Goal: Transaction & Acquisition: Book appointment/travel/reservation

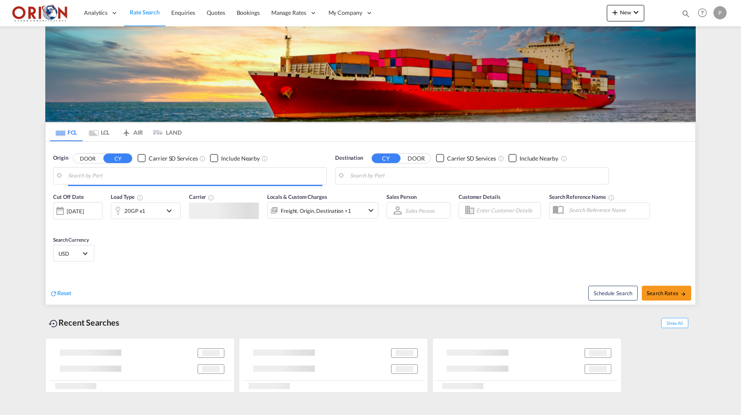
type input "Puerto Cortes, HNPCR"
type input "Shanghai, CNSHA"
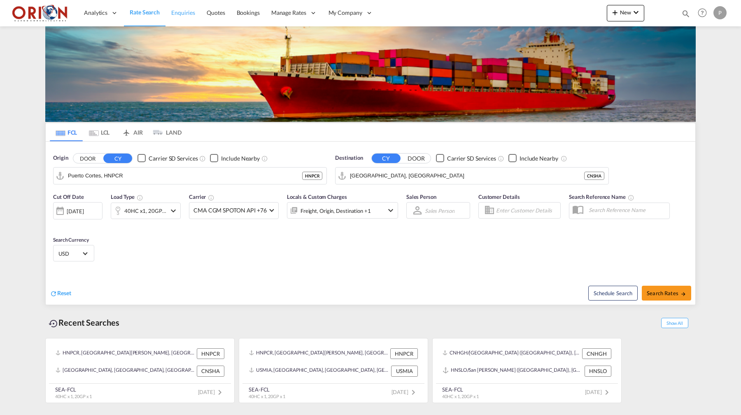
click at [197, 19] on link "Enquiries" at bounding box center [182, 13] width 35 height 27
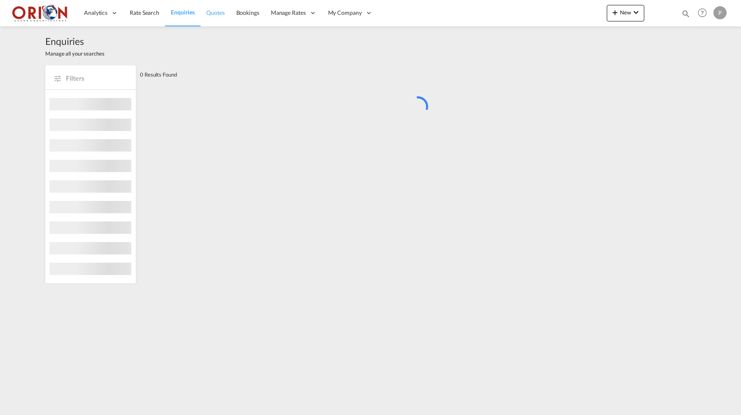
click at [206, 16] on span "Quotes" at bounding box center [215, 12] width 18 height 7
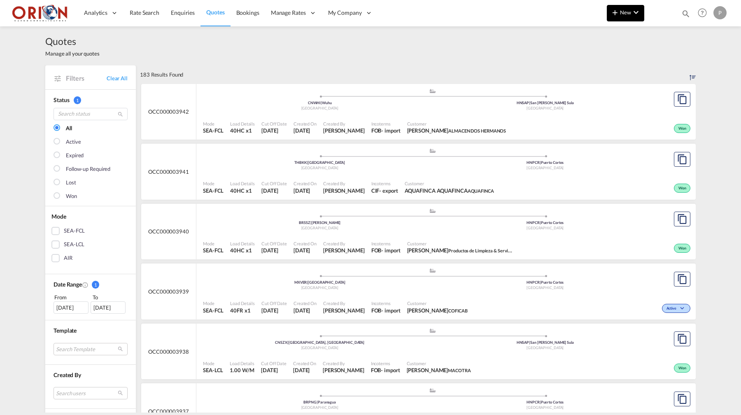
click at [616, 17] on button "New" at bounding box center [625, 13] width 37 height 16
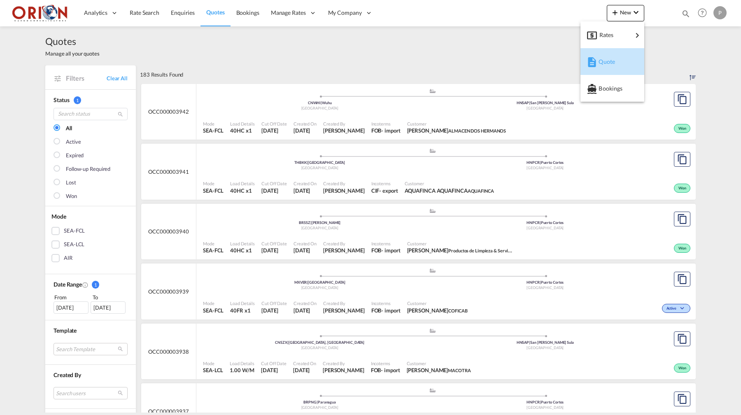
click at [596, 55] on div "Quote" at bounding box center [612, 61] width 51 height 21
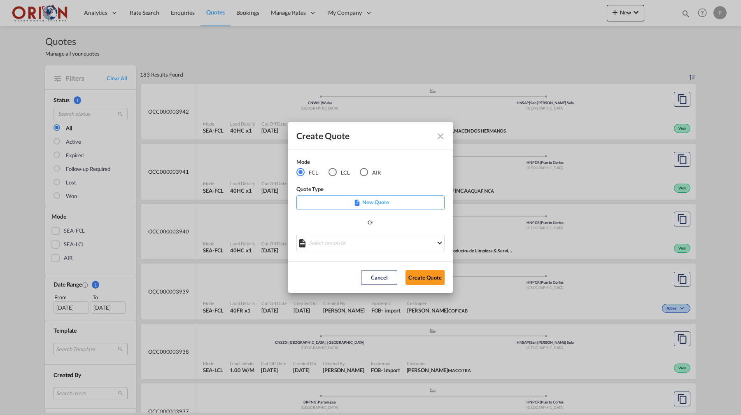
click at [533, 70] on div "Create Quote Mode FCL LCL AIR Quote Type New Quote Or Select template OCC000003…" at bounding box center [370, 207] width 741 height 415
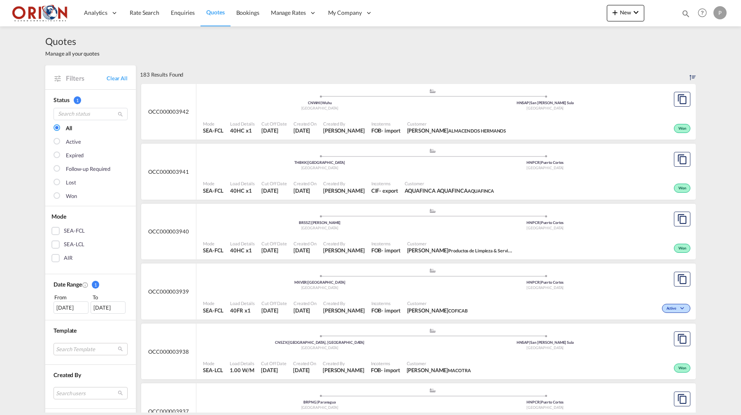
click at [494, 111] on div ".a{fill:#aaa8ad;} .a{fill:#aaa8ad;} CNWHI | Wuhu China HNSAP | San Pedro Sula H…" at bounding box center [432, 100] width 459 height 25
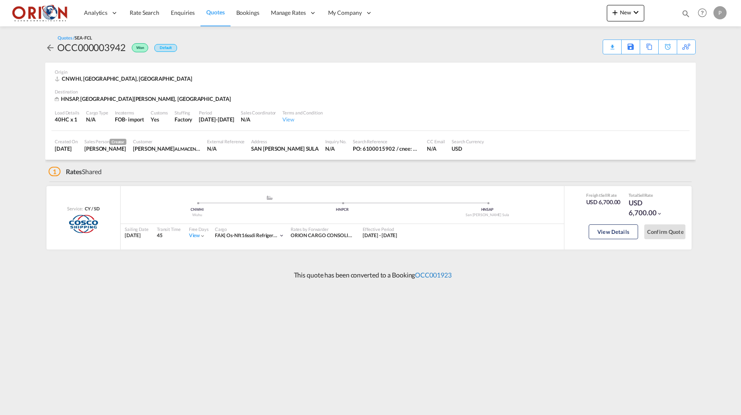
click at [443, 272] on link "OCC001923" at bounding box center [433, 275] width 36 height 8
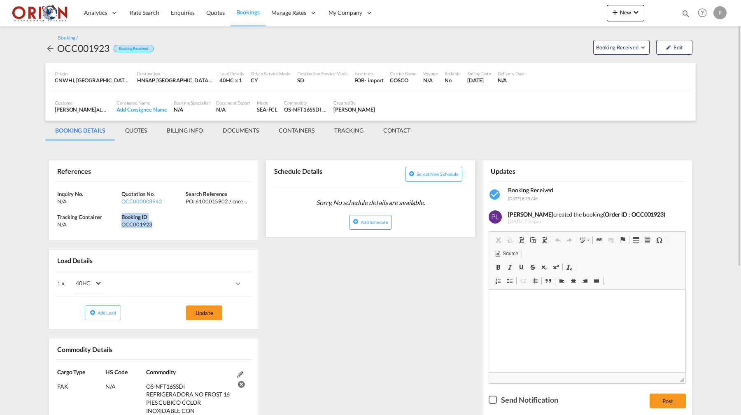
drag, startPoint x: 122, startPoint y: 216, endPoint x: 154, endPoint y: 226, distance: 33.2
click at [154, 226] on div "Booking ID OCC001923" at bounding box center [153, 220] width 64 height 15
copy div "Booking ID OCC001923"
click at [195, 125] on md-tab-item "BILLING INFO" at bounding box center [185, 131] width 56 height 20
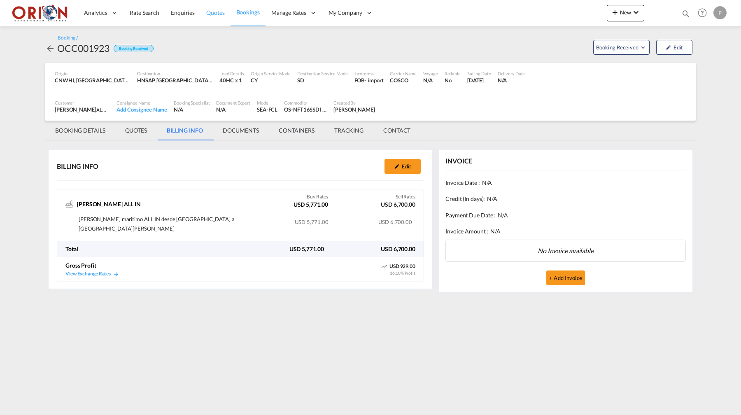
click at [219, 12] on span "Quotes" at bounding box center [215, 12] width 18 height 7
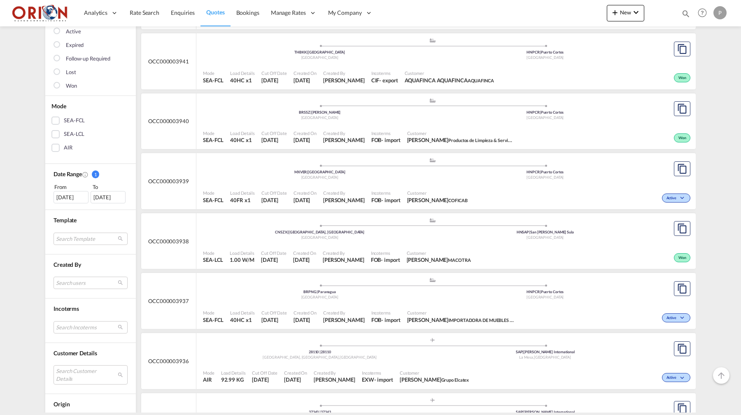
scroll to position [123, 0]
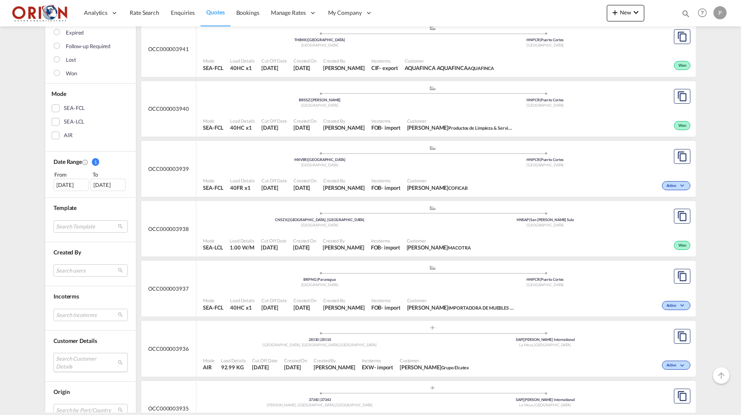
click at [82, 355] on md-select "Search Customer Details user name user joseph BORJAS macotra@gmail.com | macotr…" at bounding box center [91, 362] width 74 height 19
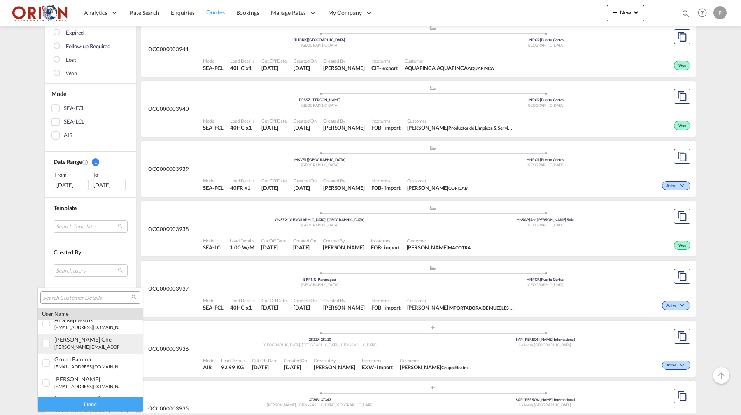
scroll to position [126, 0]
click at [71, 295] on input "search" at bounding box center [87, 297] width 89 height 7
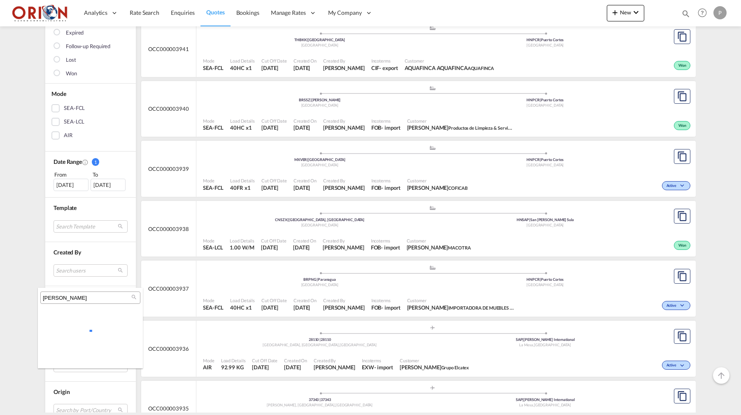
scroll to position [0, 0]
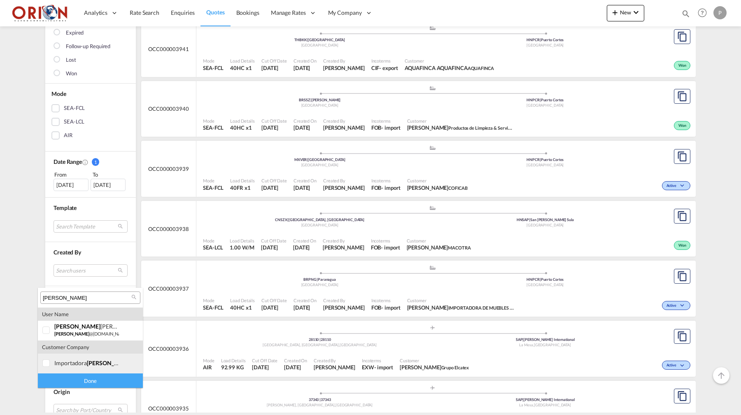
type input "jenny"
click at [75, 365] on div "importadora jenny" at bounding box center [86, 362] width 65 height 7
click at [76, 384] on div "Done" at bounding box center [90, 380] width 105 height 14
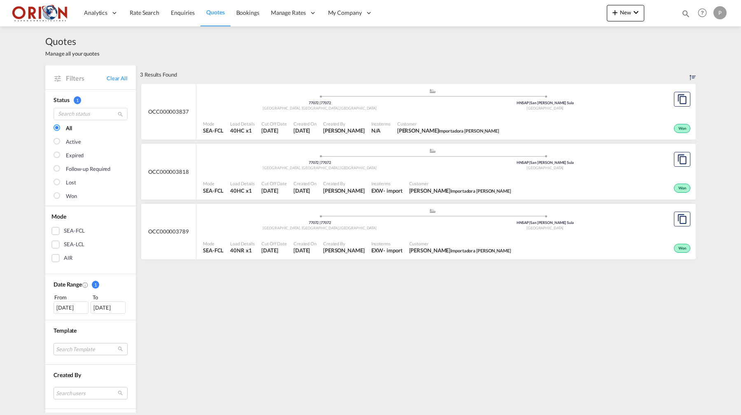
click at [277, 115] on div "Mode SEA-FCL Load Details 40HC x1 Cut Off Date 26 Jul 2025 Created On 25 Jul 20…" at bounding box center [445, 127] width 499 height 25
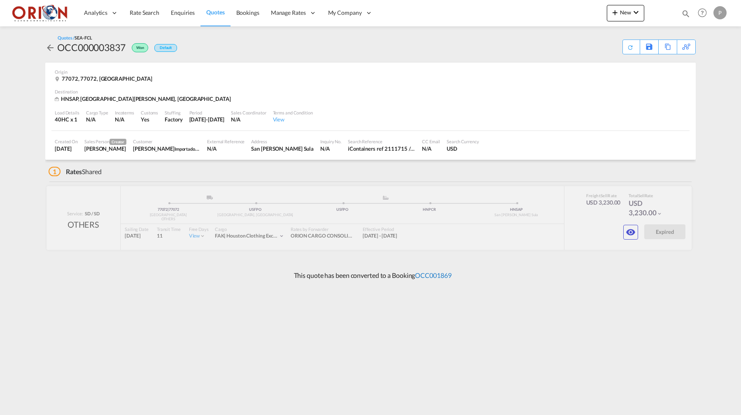
click at [426, 275] on link "OCC001869" at bounding box center [433, 275] width 36 height 8
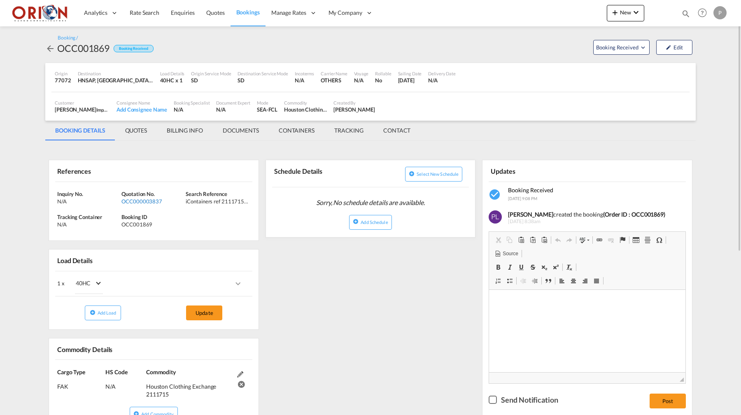
click at [158, 198] on div "OCC000003837" at bounding box center [152, 201] width 62 height 7
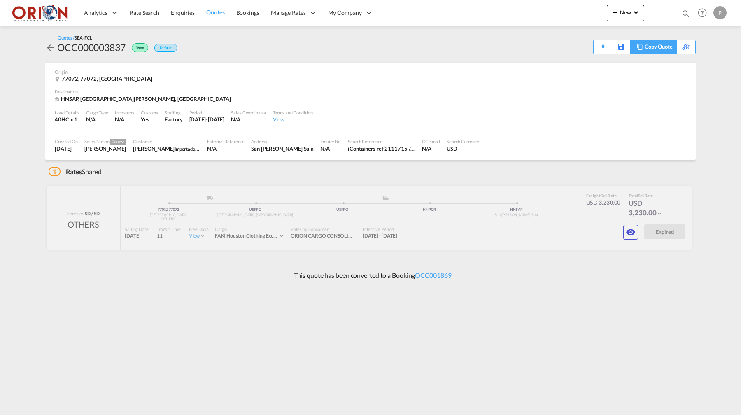
click at [655, 45] on div "Copy Quote" at bounding box center [659, 47] width 28 height 14
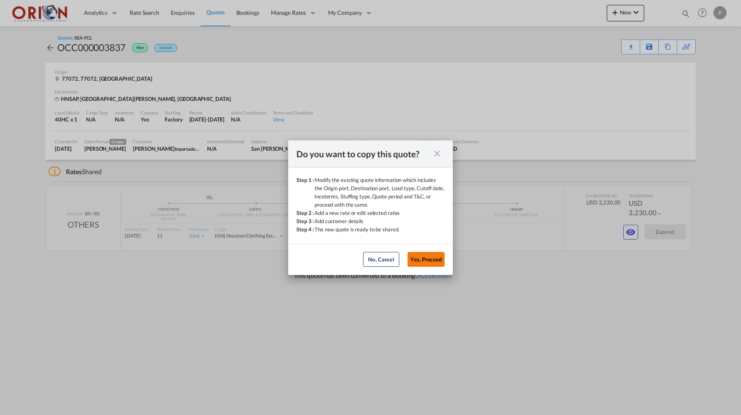
click at [419, 261] on button "Yes, Proceed" at bounding box center [426, 259] width 37 height 15
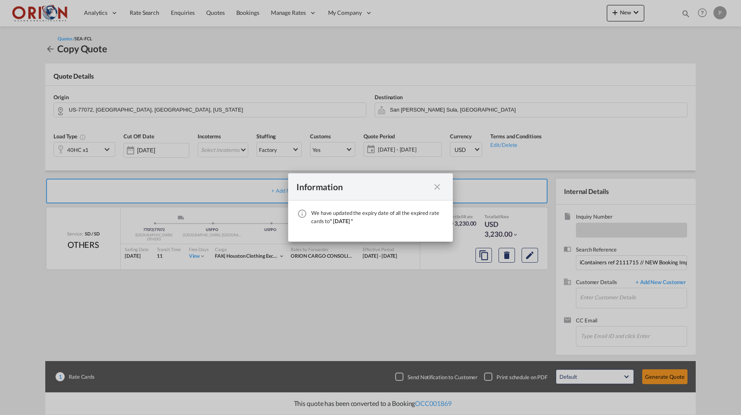
click at [436, 186] on md-icon "icon-close fg-AAA8AD cursor" at bounding box center [437, 187] width 10 height 10
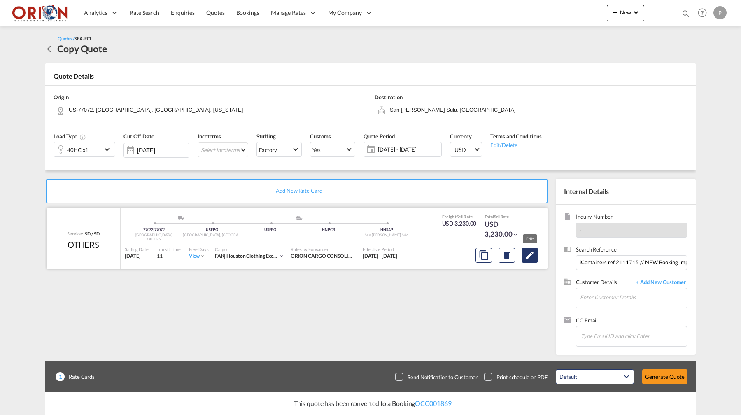
click at [536, 258] on button "Edit" at bounding box center [530, 255] width 16 height 15
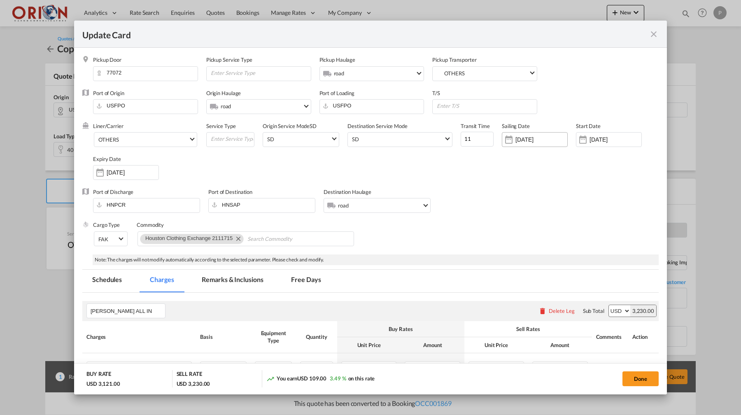
select select "per equipment"
select select "flat"
click at [138, 175] on input "12 Sep 2025" at bounding box center [133, 172] width 52 height 7
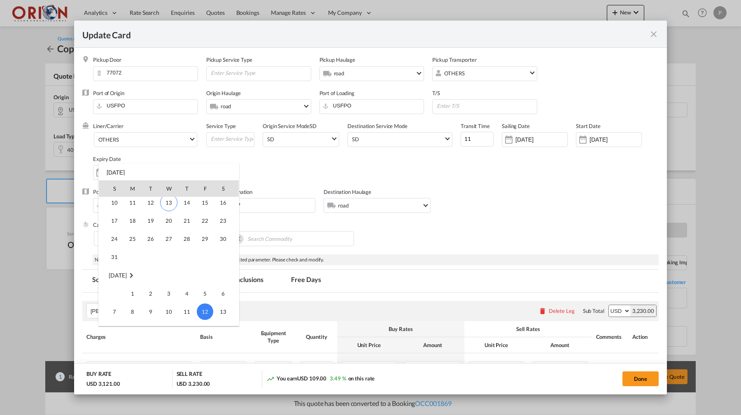
scroll to position [125, 0]
click at [111, 277] on span "31" at bounding box center [114, 281] width 16 height 16
type input "[DATE]"
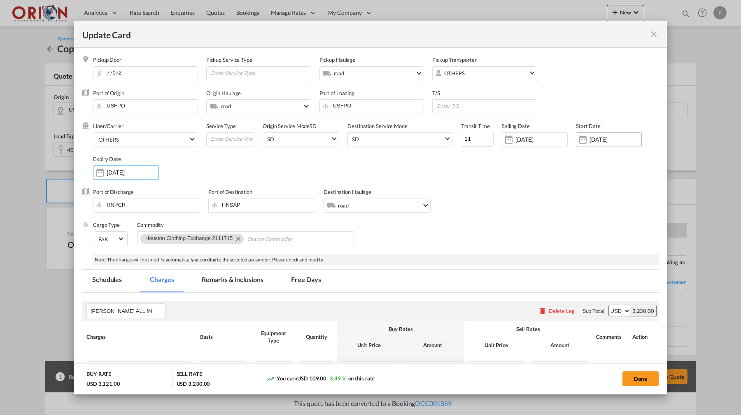
click at [590, 139] on input "23 Jul 2025" at bounding box center [615, 139] width 52 height 7
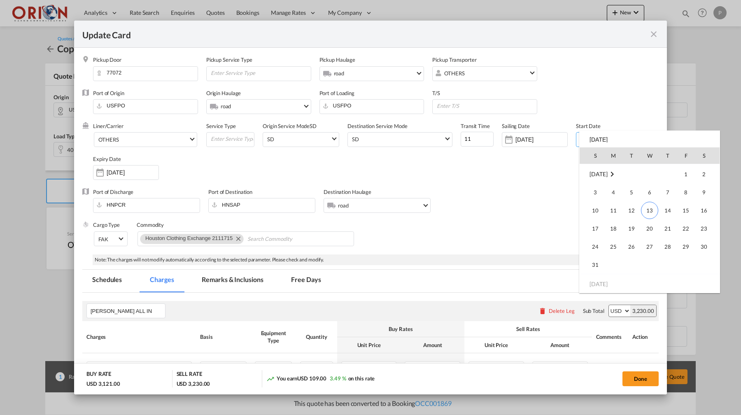
scroll to position [190580, 0]
click at [650, 215] on span "13" at bounding box center [649, 208] width 17 height 17
type input "[DATE]"
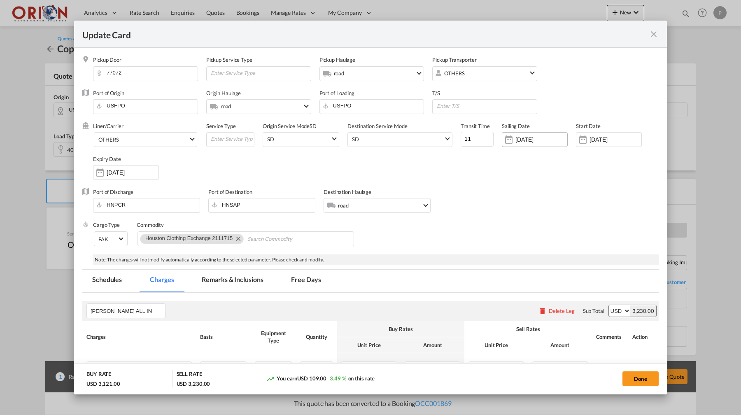
click at [545, 141] on input "27 Jul 2025" at bounding box center [541, 139] width 52 height 7
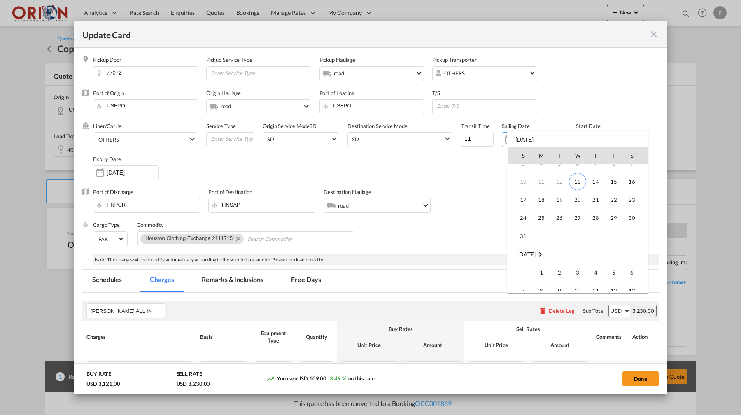
scroll to position [29, 0]
click at [525, 228] on span "31" at bounding box center [523, 234] width 16 height 16
type input "[DATE]"
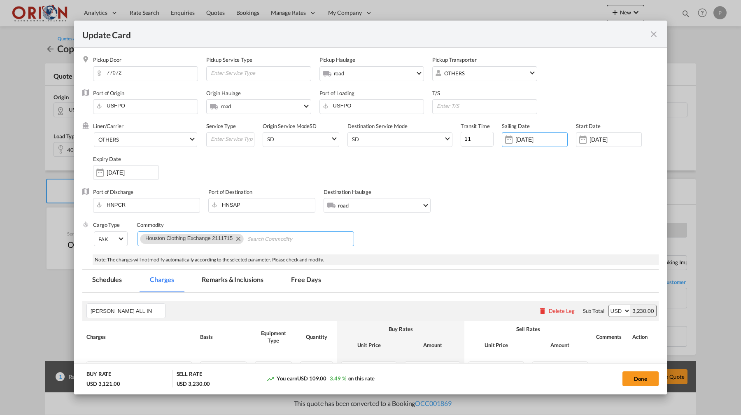
click at [238, 236] on md-icon "Remove Houston Clothing Exchange 2111715" at bounding box center [238, 238] width 10 height 10
paste input "2112066"
type input "Houston Clothing 2112066"
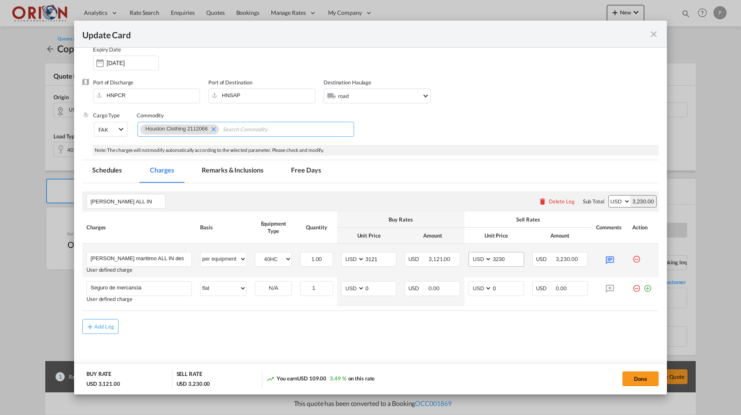
scroll to position [109, 0]
click at [613, 258] on md-icon "Update Card Pickup ..." at bounding box center [610, 259] width 14 height 14
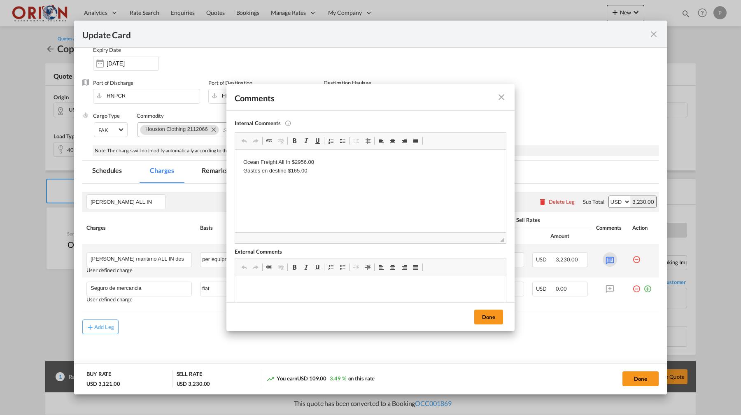
scroll to position [0, 0]
click at [493, 316] on button "Done" at bounding box center [488, 317] width 29 height 15
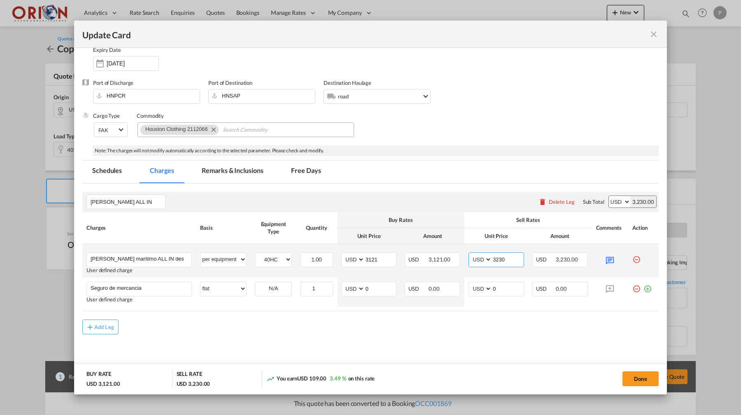
click at [510, 256] on input "3230" at bounding box center [508, 259] width 32 height 12
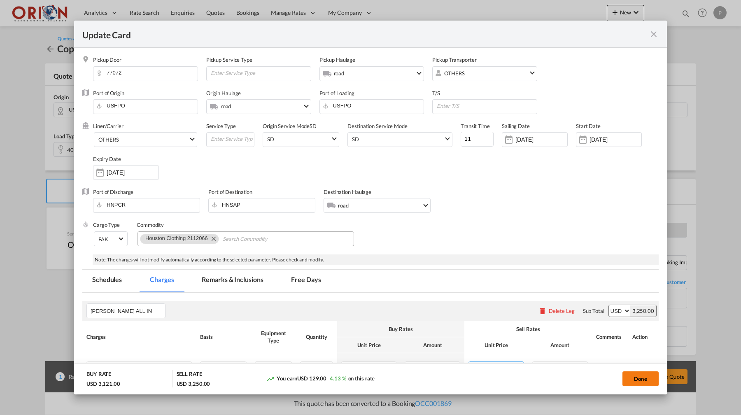
type input "3250"
click at [632, 378] on button "Done" at bounding box center [640, 378] width 36 height 15
type input "[DATE]"
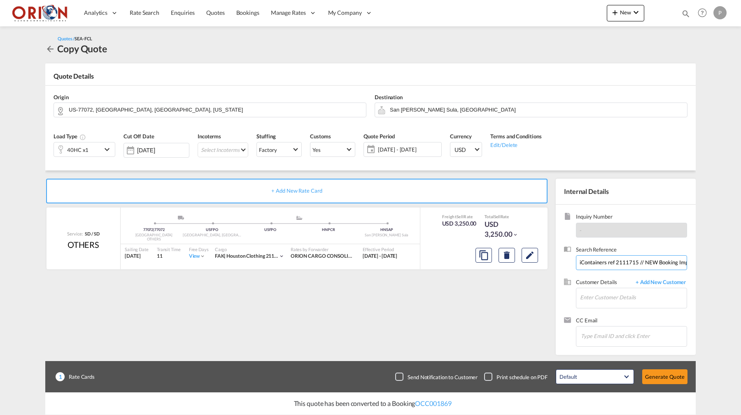
click at [605, 262] on input "iContainers ref 2111715 // NEW Booking Importaciones JENNY // Shipper HOUSTON C…" at bounding box center [631, 262] width 111 height 15
paste input "iContainers ref 2112066 // NEW Booking Importaciones JENNY // Shipper HOUSTON C…"
type input "iContainers ref 2112066 // NEW Booking Importaciones JENNY // Shipper HOUSTON C…"
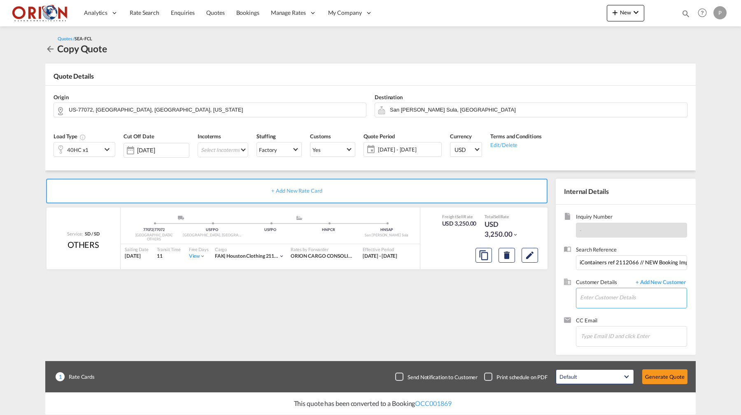
type input "B"
click at [605, 309] on div "Jenny Amaya jenny @gmail.com | Importadora Jenny" at bounding box center [633, 310] width 107 height 22
type input "Importadora Jenny, Jenny Amaya, jenny@gmail.com"
click at [643, 373] on button "Generate Quote" at bounding box center [664, 376] width 45 height 15
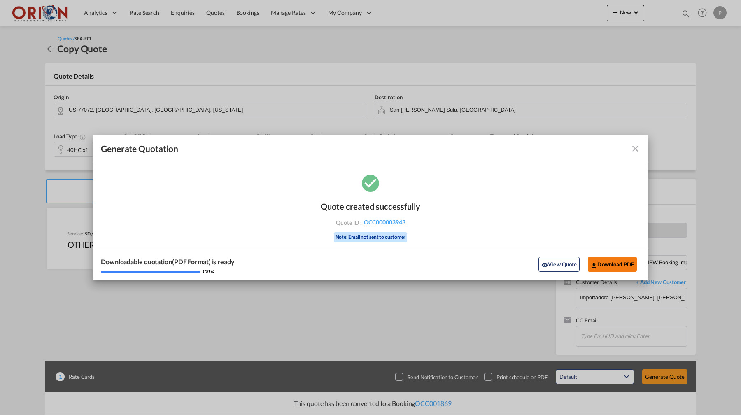
click at [594, 265] on md-icon "icon-download" at bounding box center [594, 265] width 7 height 7
click at [634, 149] on md-icon "icon-close fg-AAA8AD cursor m-0" at bounding box center [635, 149] width 10 height 10
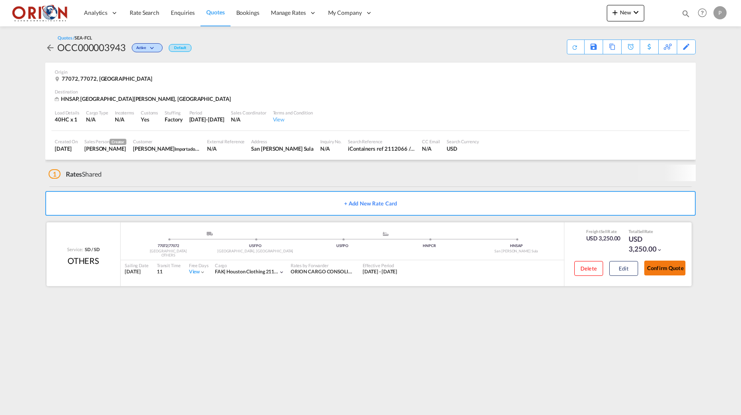
click at [657, 261] on button "Confirm Quote" at bounding box center [664, 268] width 41 height 15
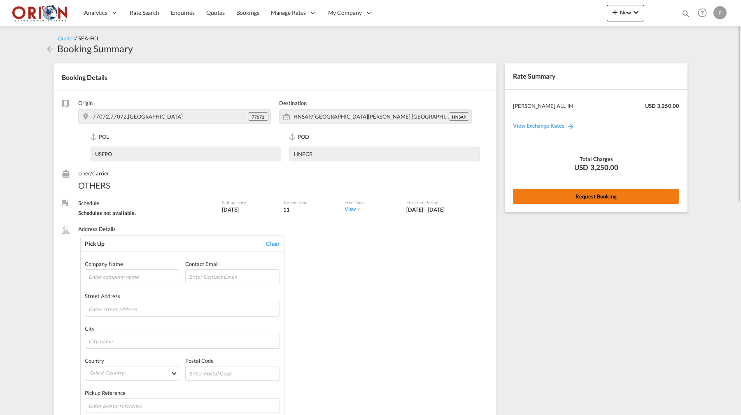
click at [551, 195] on button "Request Booking" at bounding box center [596, 196] width 166 height 15
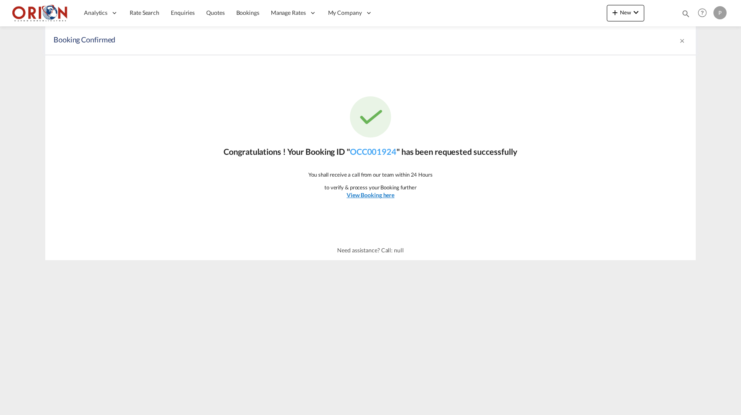
click at [391, 196] on u "View Booking here" at bounding box center [371, 194] width 48 height 7
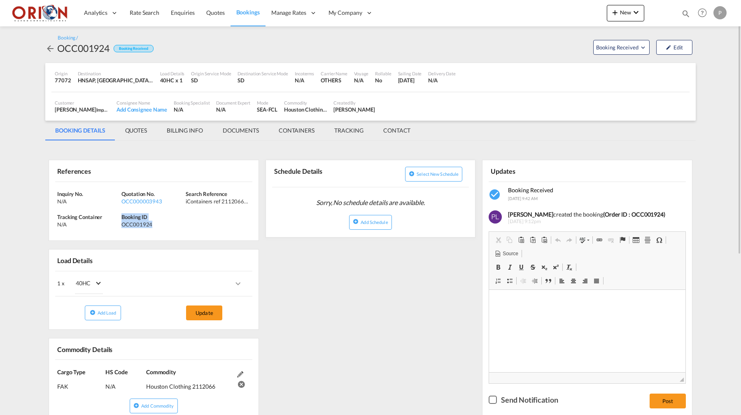
drag, startPoint x: 122, startPoint y: 216, endPoint x: 159, endPoint y: 226, distance: 38.2
click at [159, 226] on div "Booking ID OCC001924" at bounding box center [153, 220] width 64 height 15
copy div "Booking ID OCC001924"
click at [186, 138] on md-tab-item "BILLING INFO" at bounding box center [185, 131] width 56 height 20
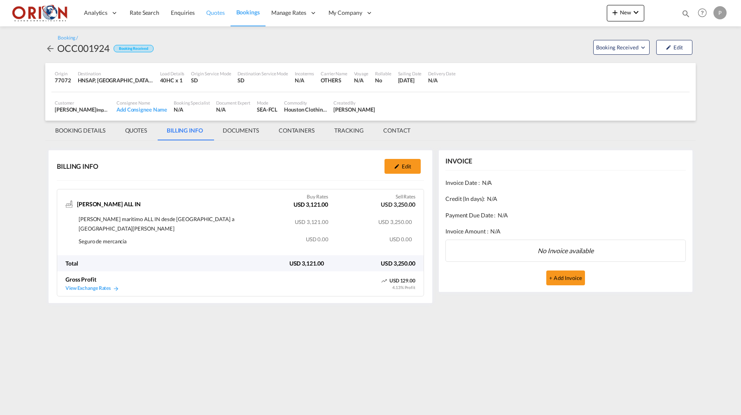
click at [217, 14] on span "Quotes" at bounding box center [215, 12] width 18 height 7
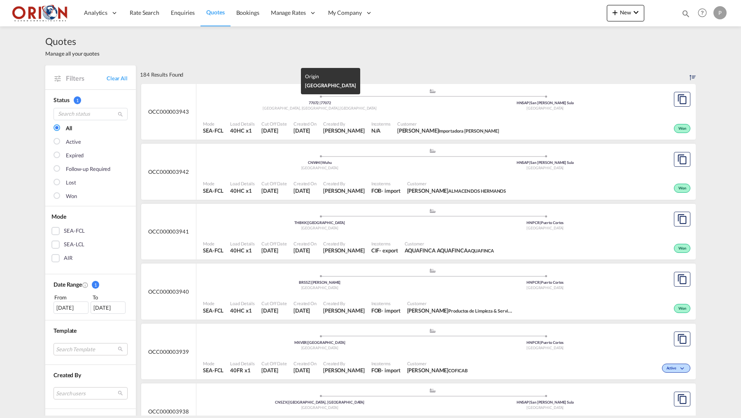
click at [297, 110] on div "Houston, TX , United States" at bounding box center [320, 108] width 226 height 5
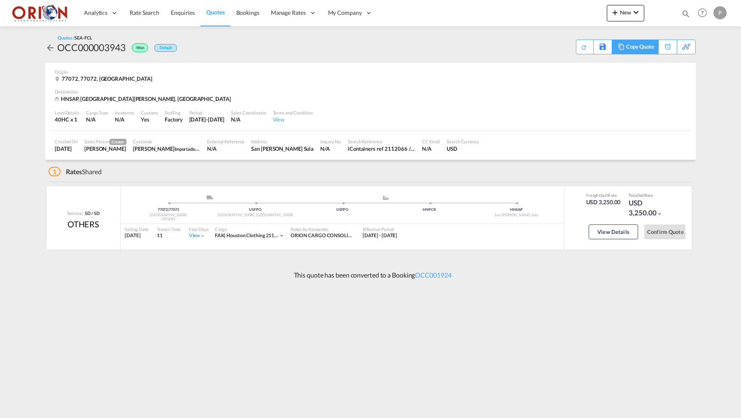
click at [644, 48] on div "Copy Quote" at bounding box center [640, 47] width 28 height 14
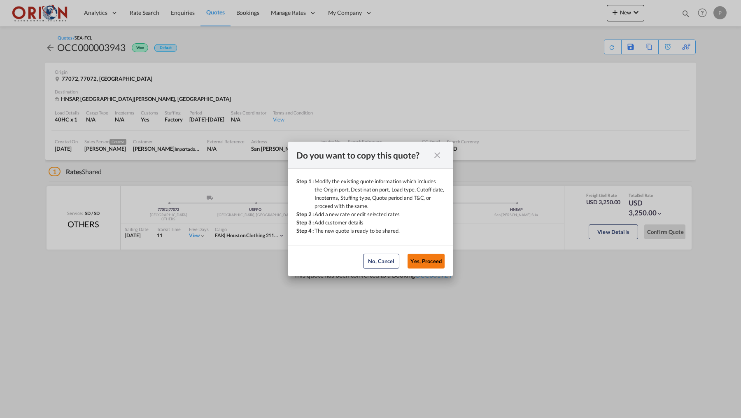
click at [426, 267] on button "Yes, Proceed" at bounding box center [426, 261] width 37 height 15
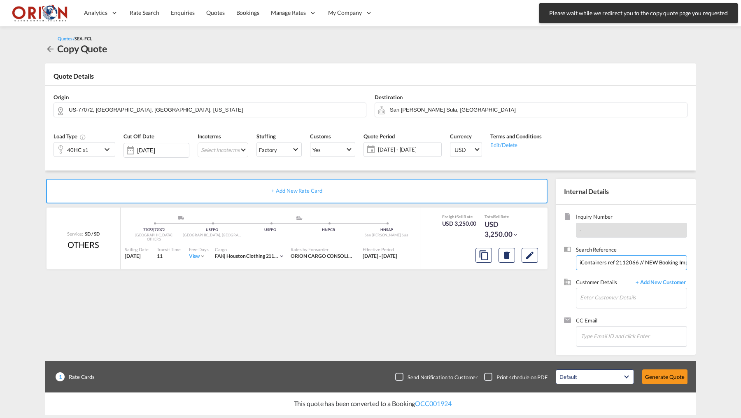
click at [595, 257] on input "iContainers ref 2112066 // NEW Booking Importaciones JENNY // Shipper HOUSTON C…" at bounding box center [631, 262] width 111 height 15
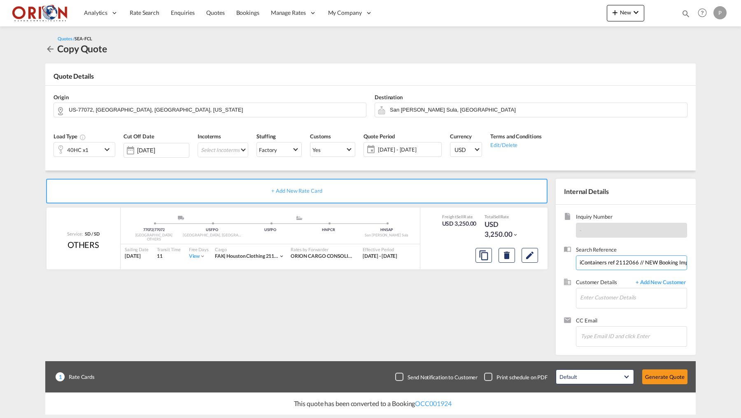
click at [595, 257] on input "iContainers ref 2112066 // NEW Booking Importaciones JENNY // Shipper HOUSTON C…" at bounding box center [631, 262] width 111 height 15
paste input "iContainers 2112067 // NEW Booking Importaciones JENNY // Shipper HOUSTON CLOTH…"
type input "iContainers 2112067 // NEW Booking Importaciones JENNY // Shipper HOUSTON CLOTH…"
click at [524, 258] on button "Edit" at bounding box center [530, 255] width 16 height 15
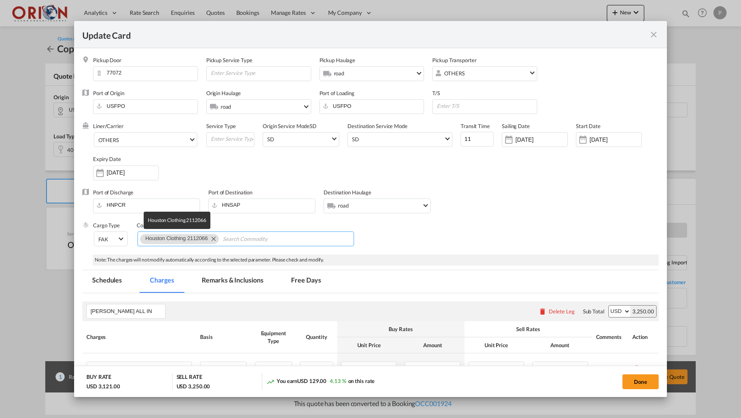
click at [196, 239] on span "Houston Clothing 2112066" at bounding box center [176, 238] width 63 height 6
click at [218, 237] on md-icon "Remove Houston Clothing 2112066" at bounding box center [213, 238] width 10 height 10
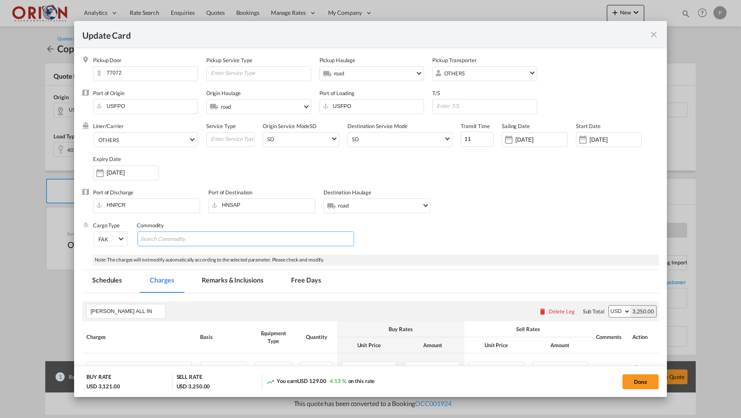
scroll to position [0, 0]
paste input "2112067"
type input "Houston Clothing 2112067"
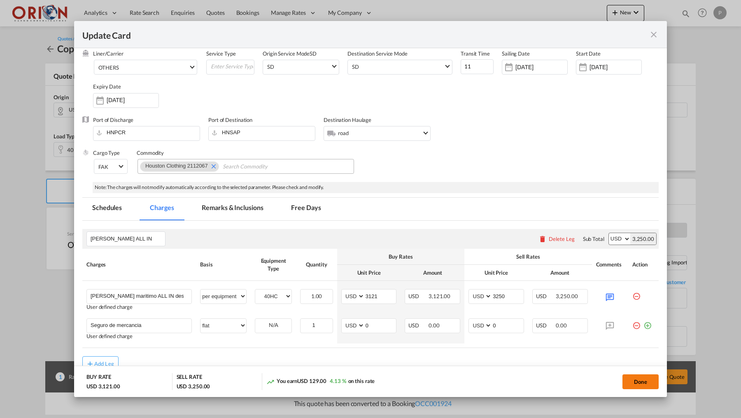
click at [633, 383] on button "Done" at bounding box center [640, 381] width 36 height 15
type input "[DATE]"
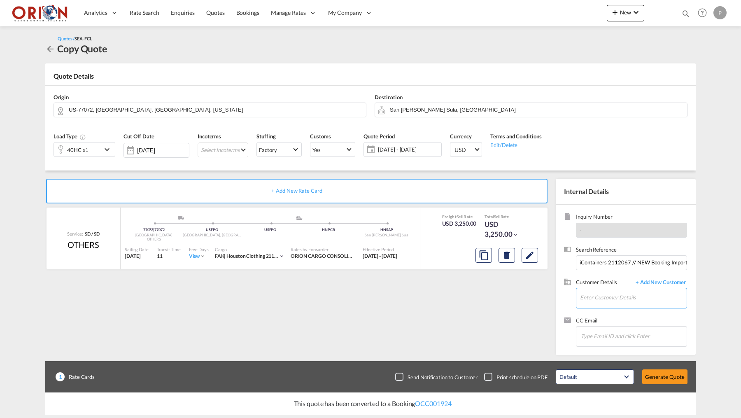
click at [598, 294] on input "Enter Customer Details" at bounding box center [633, 297] width 107 height 19
click at [604, 308] on div "Jenny Amaya jenny @gmail.com | Importadora Jenny" at bounding box center [633, 310] width 107 height 22
type input "Importadora Jenny, Jenny Amaya, jenny@gmail.com"
click at [652, 375] on button "Generate Quote" at bounding box center [664, 376] width 45 height 15
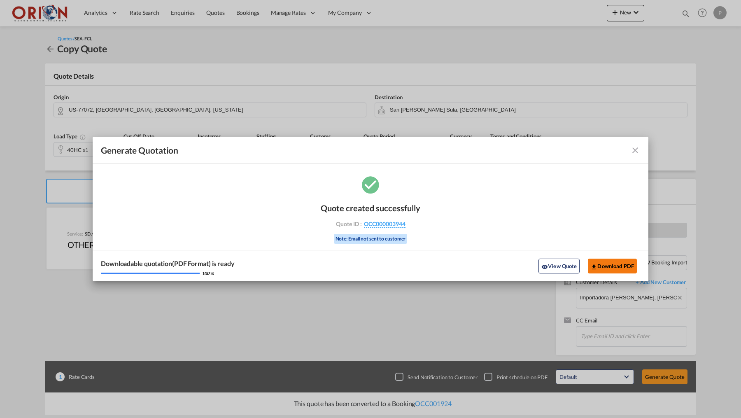
click at [594, 267] on md-icon "icon-download" at bounding box center [594, 266] width 7 height 7
click at [637, 149] on md-icon "icon-close fg-AAA8AD cursor m-0" at bounding box center [635, 150] width 10 height 10
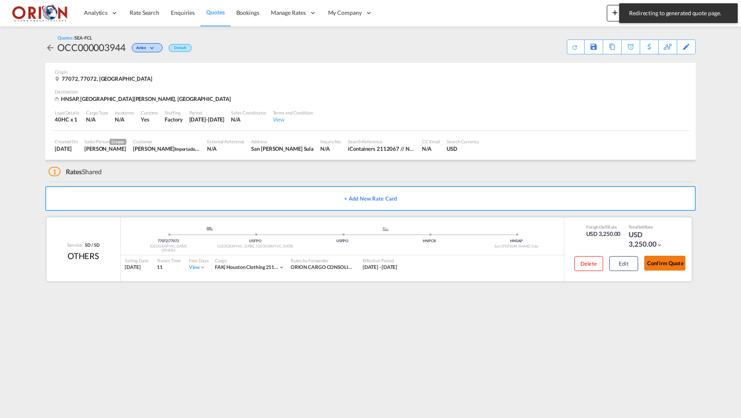
click at [655, 267] on button "Confirm Quote" at bounding box center [664, 263] width 41 height 15
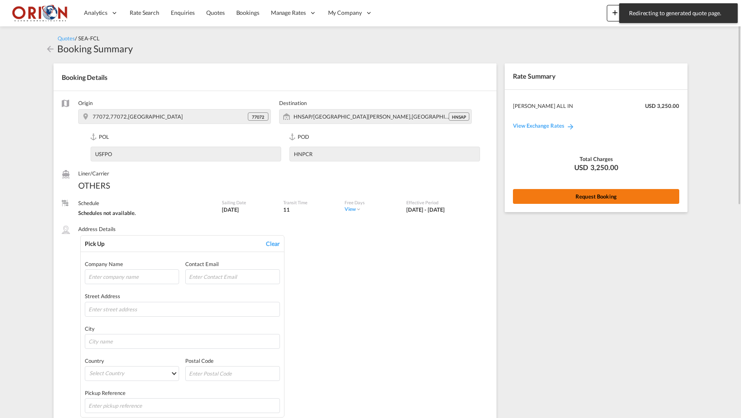
click at [564, 190] on button "Request Booking" at bounding box center [596, 196] width 166 height 15
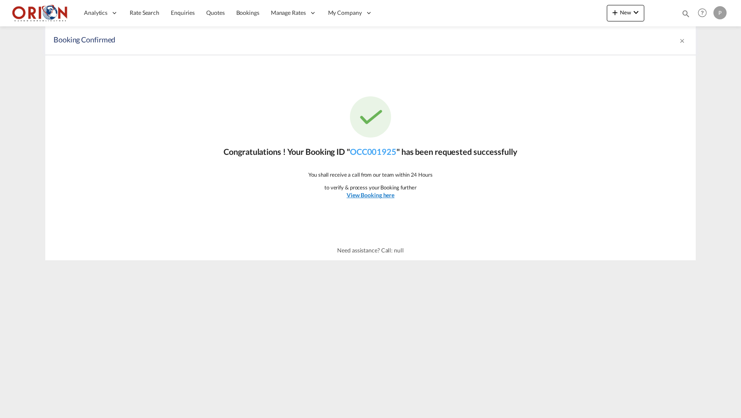
click at [365, 193] on u "View Booking here" at bounding box center [371, 194] width 48 height 7
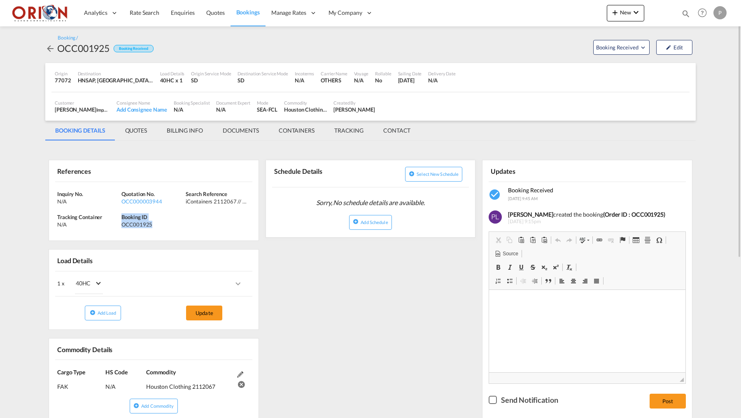
drag, startPoint x: 123, startPoint y: 216, endPoint x: 166, endPoint y: 223, distance: 43.8
click at [166, 223] on div "Booking ID OCC001925" at bounding box center [153, 220] width 64 height 15
copy div "Booking ID OCC001925"
click at [358, 268] on div "References Inquiry No. N/A Quotation No. OCC000003944 Search Reference iContain…" at bounding box center [370, 402] width 650 height 515
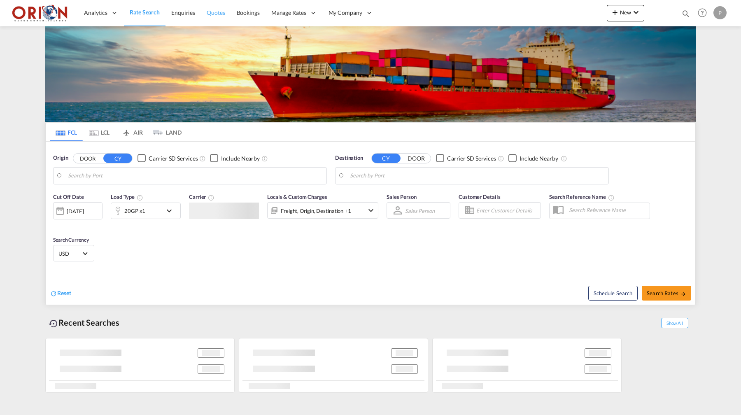
click at [213, 19] on link "Quotes" at bounding box center [216, 13] width 30 height 27
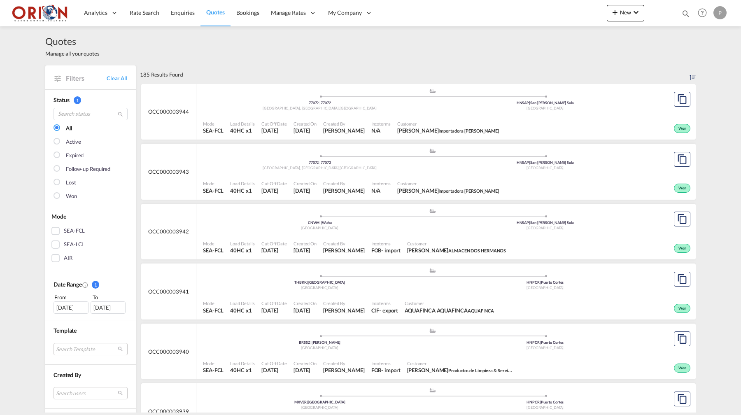
click at [623, 22] on md-menu "New Rates Ratecard Ratesheet Quote Bookings" at bounding box center [625, 15] width 37 height 21
click at [623, 10] on span "New" at bounding box center [625, 12] width 31 height 7
click at [601, 62] on span "Quote" at bounding box center [603, 62] width 9 height 16
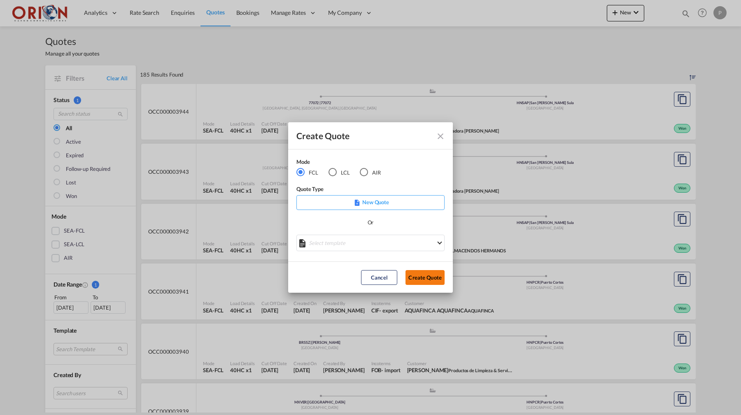
click at [412, 284] on button "Create Quote" at bounding box center [424, 277] width 39 height 15
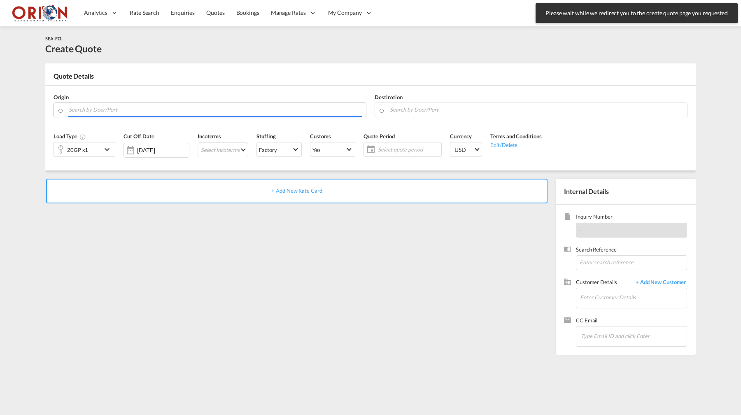
click at [249, 113] on input "Search by Door/Port" at bounding box center [215, 110] width 293 height 14
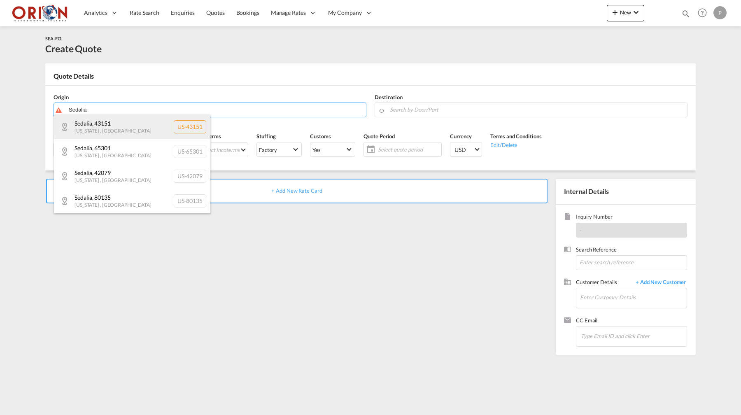
click at [112, 135] on div "[GEOGRAPHIC_DATA] , 43151 [US_STATE] , [GEOGRAPHIC_DATA] [GEOGRAPHIC_DATA]-43151" at bounding box center [132, 126] width 156 height 25
type input "US-43151, [GEOGRAPHIC_DATA], [US_STATE]"
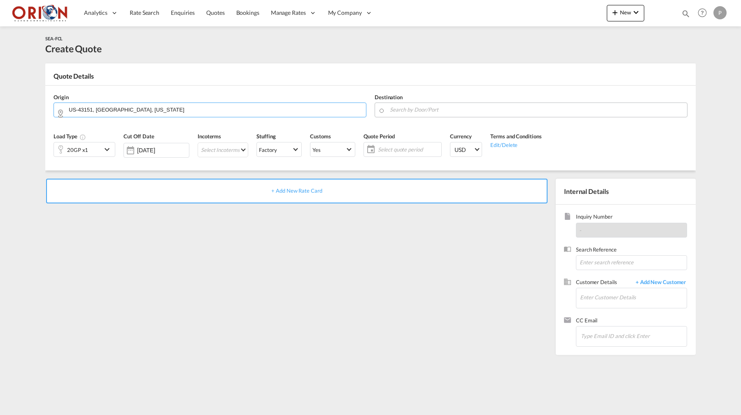
click at [401, 108] on input "Search by Door/Port" at bounding box center [536, 110] width 293 height 14
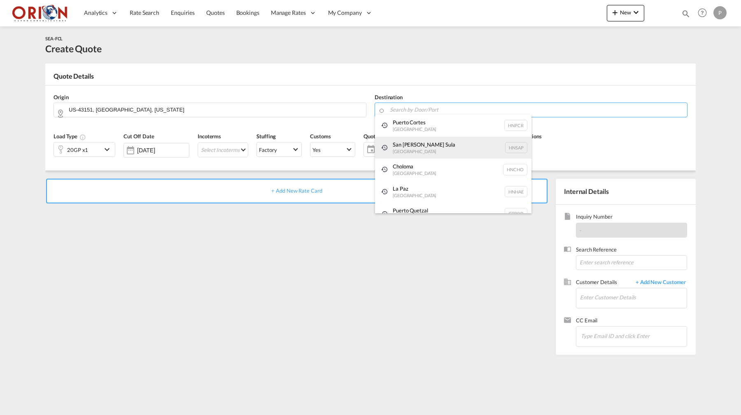
click at [404, 142] on div "[GEOGRAPHIC_DATA][PERSON_NAME] [GEOGRAPHIC_DATA] HNSAP" at bounding box center [453, 148] width 156 height 22
type input "San [PERSON_NAME] Sula, [GEOGRAPHIC_DATA]"
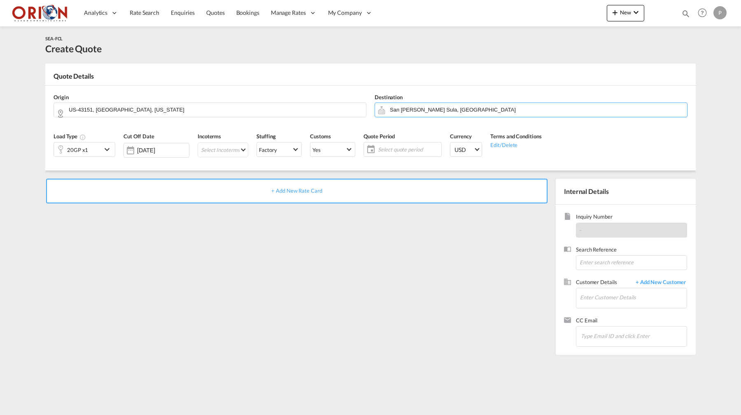
click at [106, 146] on md-icon "icon-chevron-down" at bounding box center [108, 149] width 12 height 10
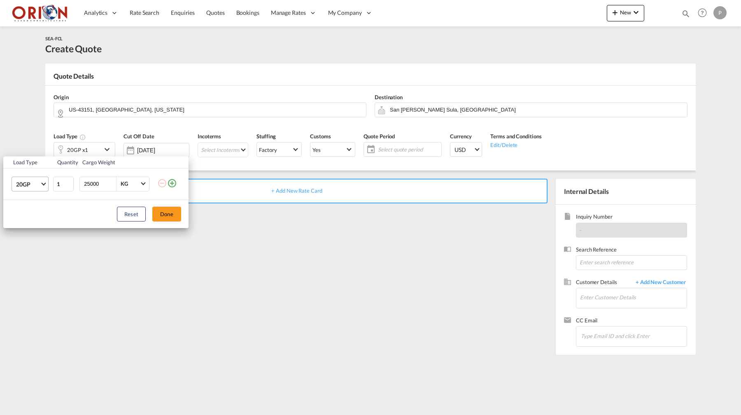
click at [41, 183] on md-select-value "20GP" at bounding box center [31, 184] width 33 height 14
click at [32, 227] on md-option "40HC" at bounding box center [37, 224] width 56 height 20
click at [92, 188] on input "25000" at bounding box center [99, 184] width 33 height 14
type input "18000"
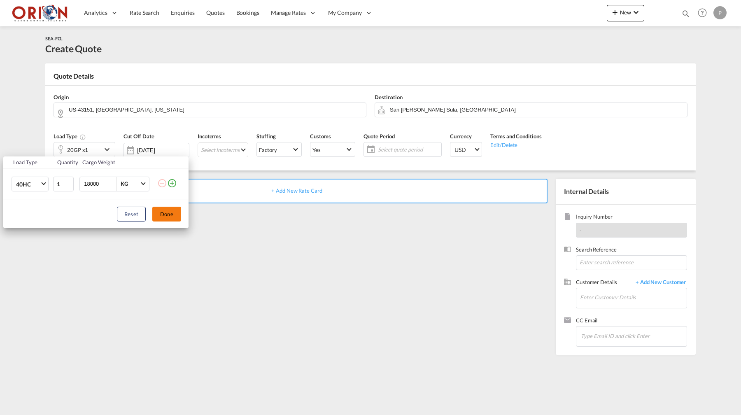
click at [172, 215] on button "Done" at bounding box center [166, 214] width 29 height 15
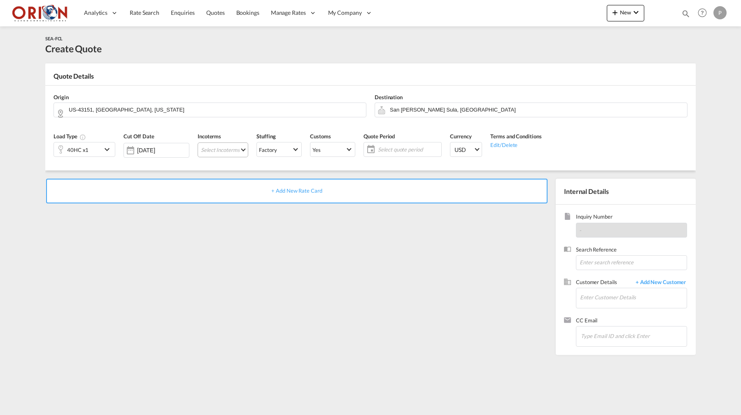
drag, startPoint x: 247, startPoint y: 138, endPoint x: 237, endPoint y: 144, distance: 11.1
click at [245, 140] on div "Incoterms Select Incoterms DPU - export Delivery at Place Unloaded FOB - export…" at bounding box center [222, 147] width 59 height 39
click at [235, 147] on md-select "Select Incoterms DPU - export Delivery at Place Unloaded FOB - export Free on B…" at bounding box center [223, 149] width 51 height 15
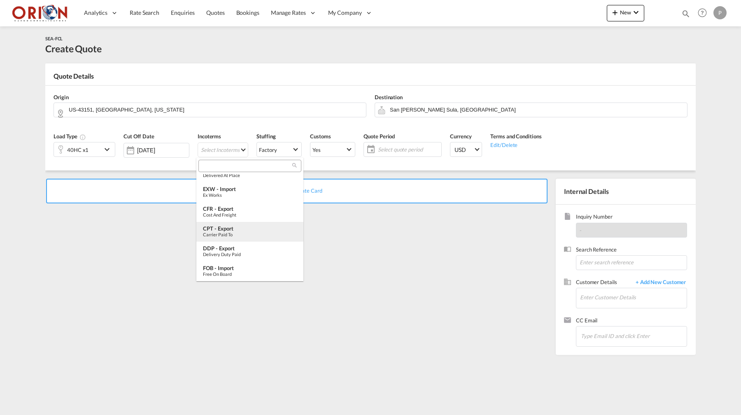
scroll to position [217, 0]
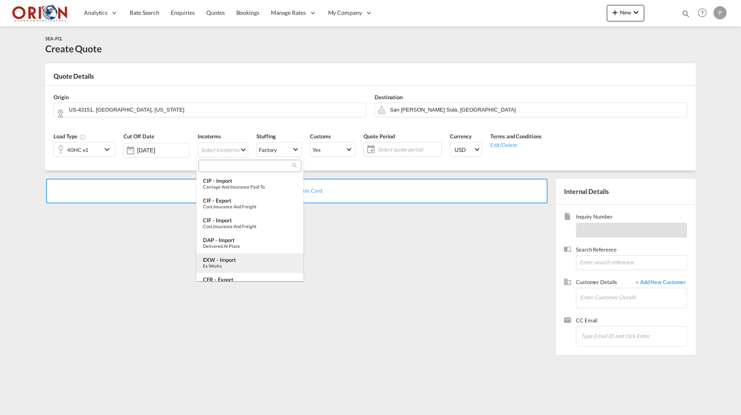
click at [221, 259] on div "EXW - import" at bounding box center [250, 259] width 94 height 7
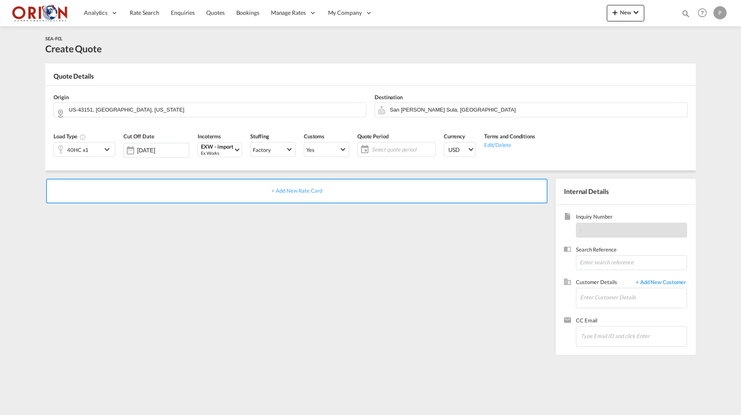
click at [390, 154] on span "Select quote period" at bounding box center [402, 150] width 65 height 12
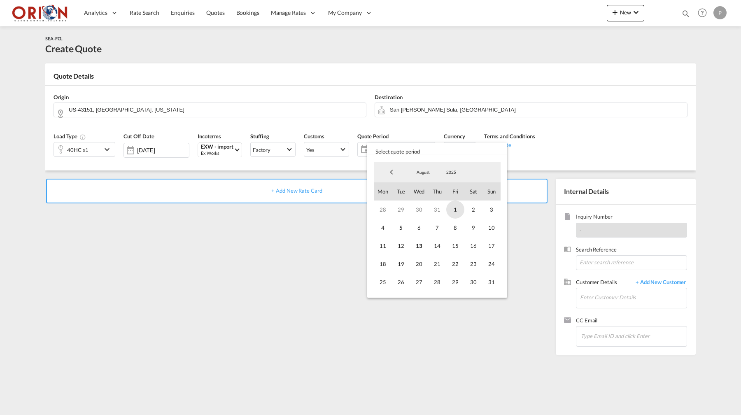
click at [454, 214] on span "1" at bounding box center [455, 209] width 18 height 18
click at [490, 285] on span "31" at bounding box center [491, 282] width 18 height 18
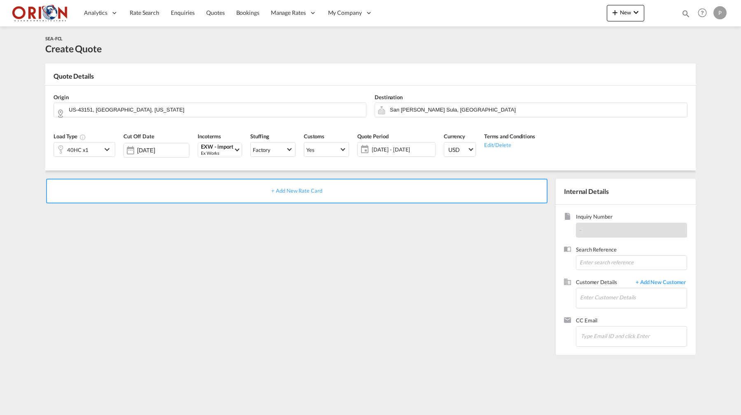
click at [451, 198] on div "+ Add New Rate Card" at bounding box center [296, 191] width 501 height 25
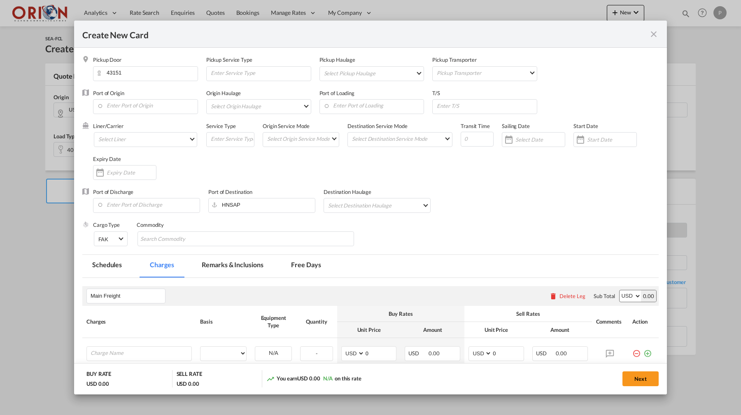
type input "Basic Ocean Freight"
select select "per equipment"
click at [338, 71] on md-select "Select Pickup Haulage rail road barge truck unspecified not available" at bounding box center [373, 73] width 101 height 13
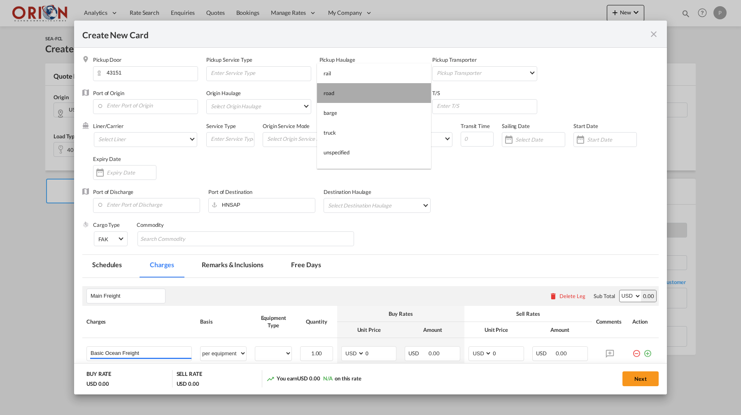
click at [337, 93] on md-option "road" at bounding box center [374, 93] width 114 height 20
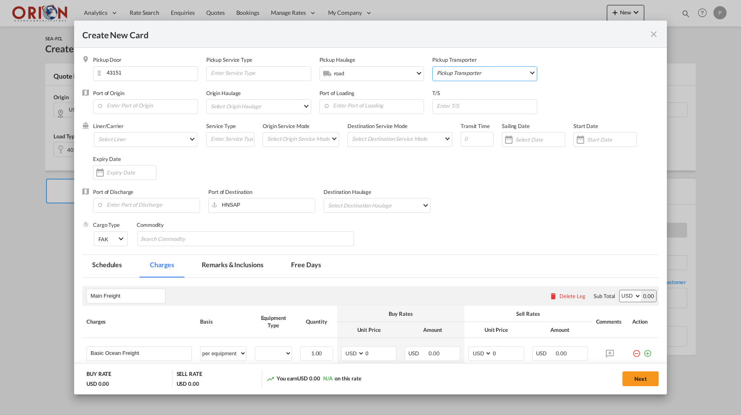
click at [515, 74] on md-select "Pickup Transporter 2HM LOGISTICS D.O.O AAXL GLOBAL SHIPPING LINES LLC [PERSON_N…" at bounding box center [486, 73] width 101 height 12
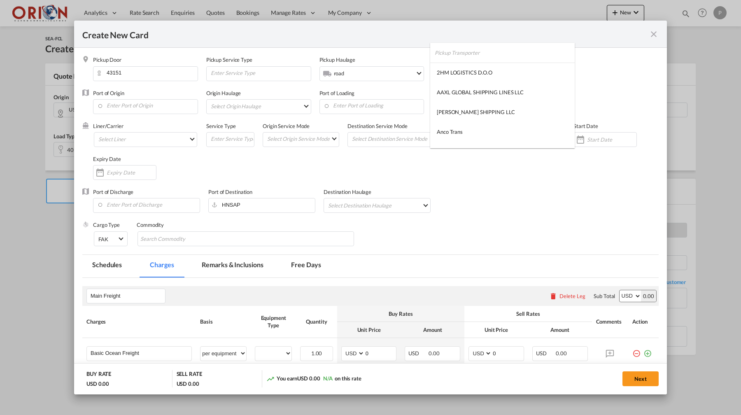
click at [477, 60] on input "search" at bounding box center [505, 53] width 140 height 20
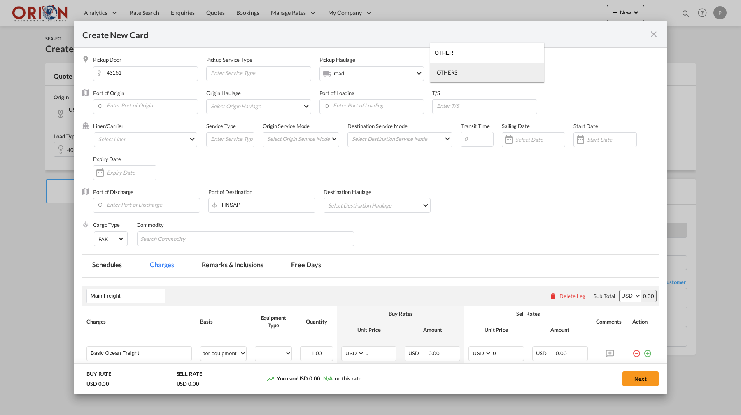
type input "OTHER"
click at [465, 79] on md-option "OTHERS" at bounding box center [487, 73] width 114 height 20
drag, startPoint x: 108, startPoint y: 94, endPoint x: 114, endPoint y: 100, distance: 8.7
click at [111, 97] on div "Port of Origin" at bounding box center [149, 105] width 113 height 33
click at [114, 100] on input "Enter Port of Origin" at bounding box center [147, 106] width 100 height 12
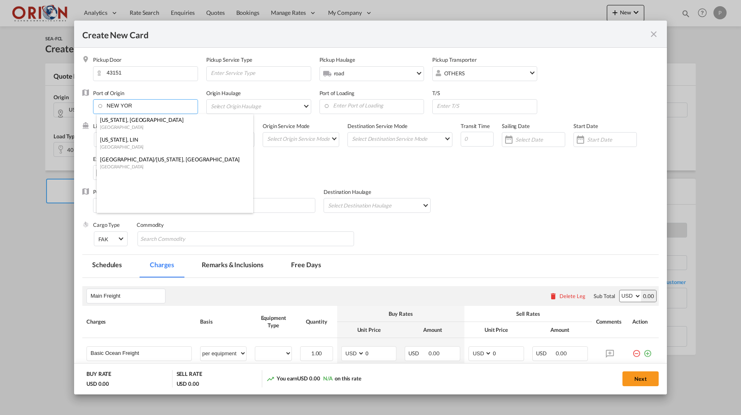
click at [119, 124] on div "[GEOGRAPHIC_DATA]" at bounding box center [172, 127] width 145 height 6
type input "[US_STATE], [GEOGRAPHIC_DATA], USNYC"
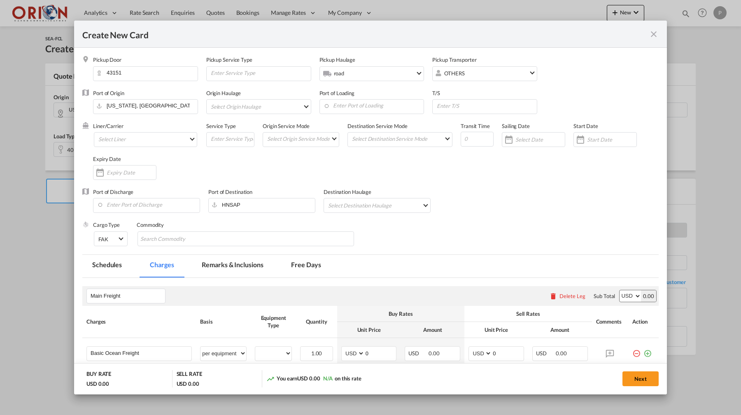
click at [239, 107] on md-select "Select Origin Haulage rail road barge truck unspecified not available" at bounding box center [260, 106] width 101 height 13
click at [233, 123] on md-option "road" at bounding box center [261, 126] width 114 height 20
click at [368, 110] on input "Enter Port of Loading" at bounding box center [374, 106] width 100 height 12
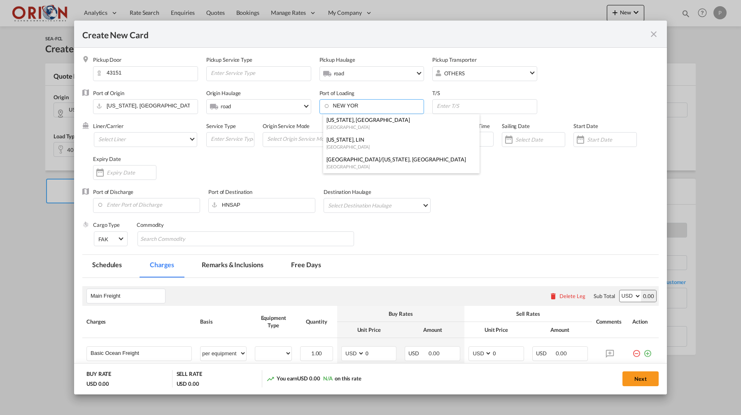
click at [375, 126] on div "[GEOGRAPHIC_DATA]" at bounding box center [398, 127] width 145 height 6
type input "[US_STATE], [GEOGRAPHIC_DATA], USNYC"
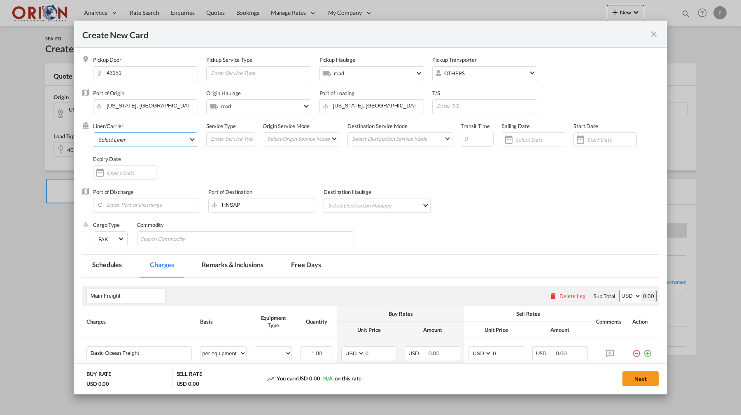
click at [174, 139] on md-select "Select Liner 2HM LOGISTICS D.O.O AAXL GLOBAL SHIPPING LINES LLC [PERSON_NAME] S…" at bounding box center [145, 139] width 103 height 15
click at [160, 120] on input "search" at bounding box center [166, 120] width 140 height 20
type input "COSC"
click at [112, 139] on div "COSCO" at bounding box center [107, 138] width 19 height 7
click at [293, 140] on md-select "Select Origin Service Mode SD [GEOGRAPHIC_DATA]" at bounding box center [302, 139] width 72 height 12
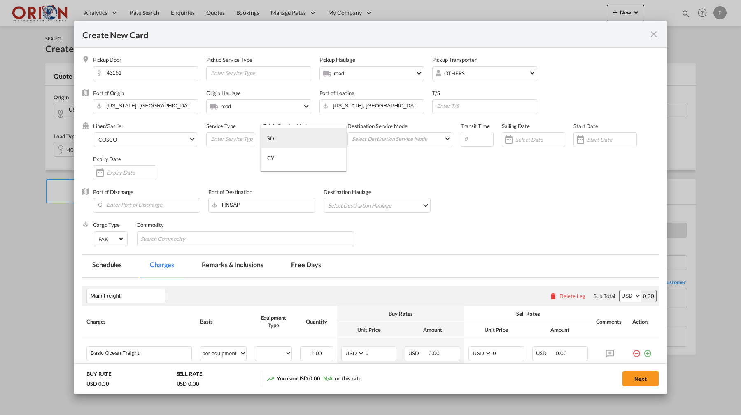
click at [303, 140] on md-option "SD" at bounding box center [304, 138] width 86 height 20
click at [387, 137] on md-select "Select Destination Service Mode SD [GEOGRAPHIC_DATA]" at bounding box center [401, 139] width 101 height 12
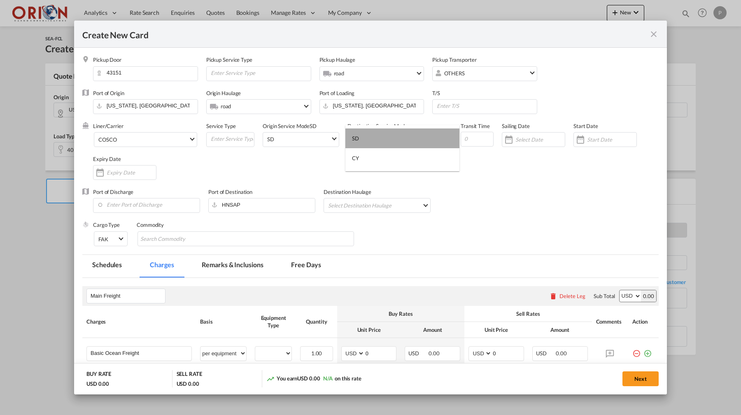
click at [384, 136] on md-option "SD" at bounding box center [402, 138] width 114 height 20
click at [477, 138] on input "Create New Card ..." at bounding box center [477, 139] width 33 height 15
type input "14"
click at [516, 137] on input "Create New Card ..." at bounding box center [539, 139] width 49 height 7
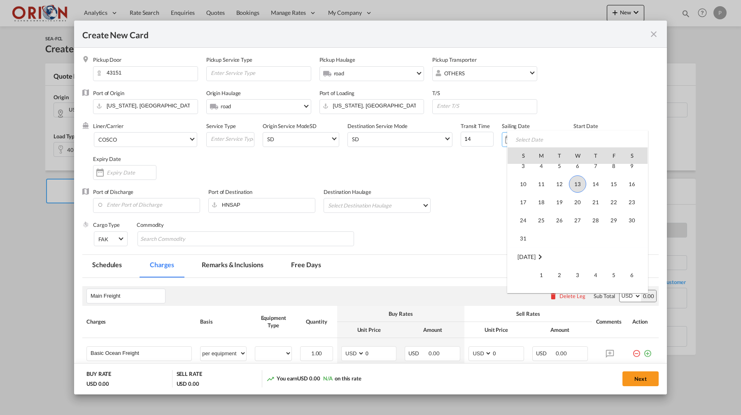
scroll to position [190607, 0]
click at [557, 270] on span "2" at bounding box center [559, 273] width 16 height 16
type input "[DATE]"
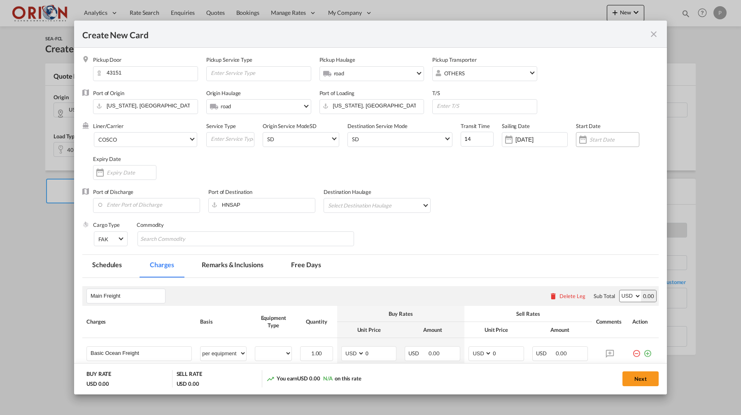
click at [606, 138] on input "Create New Card ..." at bounding box center [613, 139] width 49 height 7
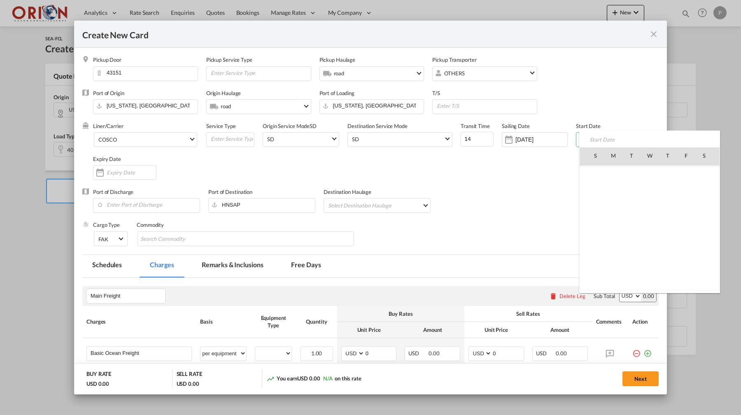
scroll to position [190579, 0]
click at [650, 207] on span "13" at bounding box center [649, 209] width 17 height 17
type input "[DATE]"
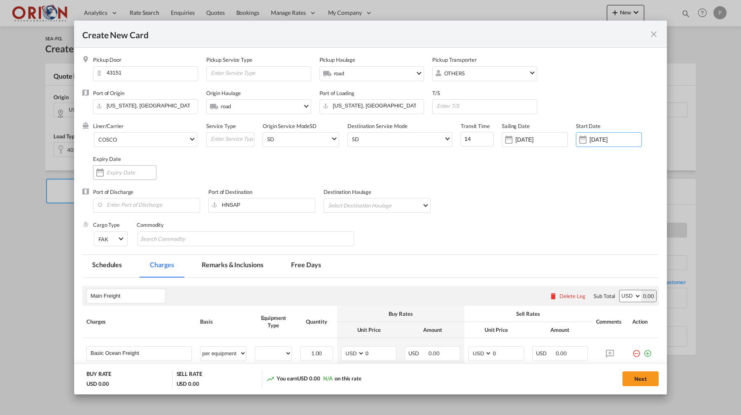
click at [145, 176] on div "Create New Card ..." at bounding box center [131, 172] width 49 height 7
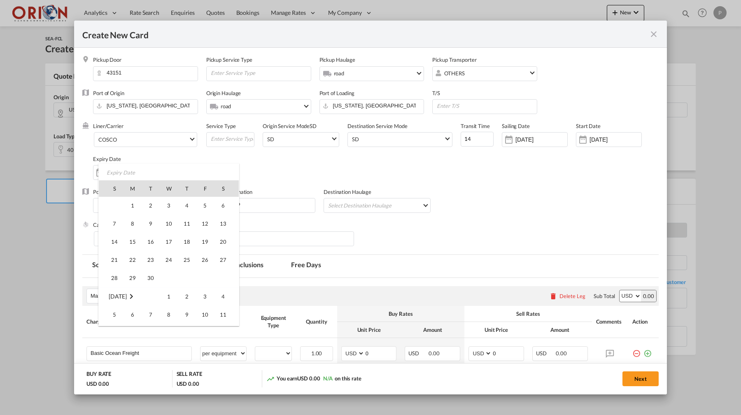
scroll to position [145, 0]
click at [154, 262] on span "30" at bounding box center [150, 260] width 16 height 16
type input "[DATE]"
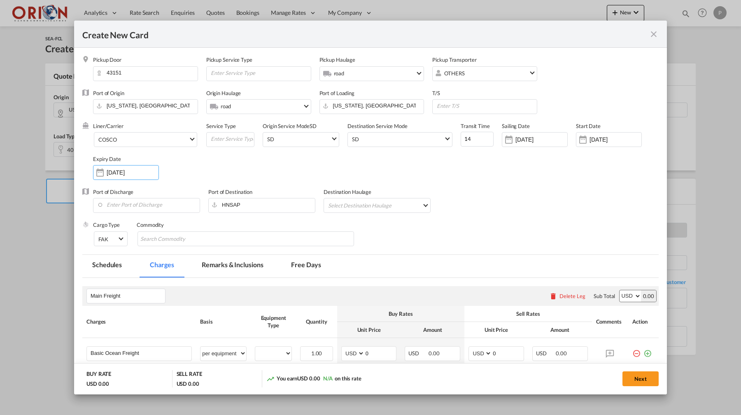
click at [120, 191] on label "Port of Discharge" at bounding box center [113, 192] width 40 height 7
click at [122, 203] on input "Enter Port of Discharge" at bounding box center [148, 204] width 103 height 12
click at [146, 219] on div "Puerto Cortes" at bounding box center [172, 218] width 145 height 7
type input "Puerto Cortes, HNPCR"
click at [362, 204] on md-select "Select Destination Haulage rail road barge truck unspecified not available" at bounding box center [378, 204] width 103 height 13
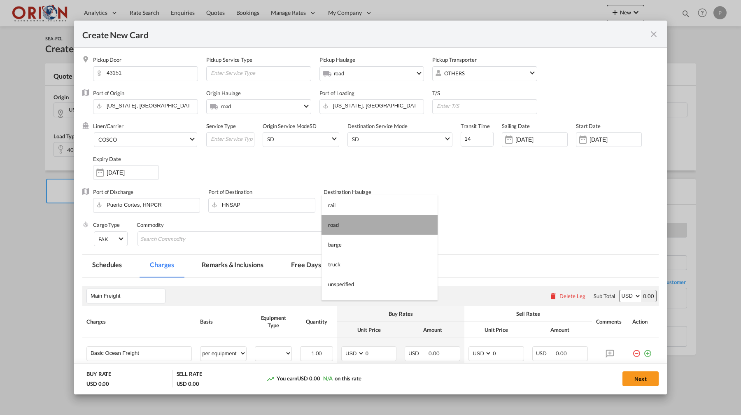
click at [349, 224] on md-option "road" at bounding box center [380, 225] width 116 height 20
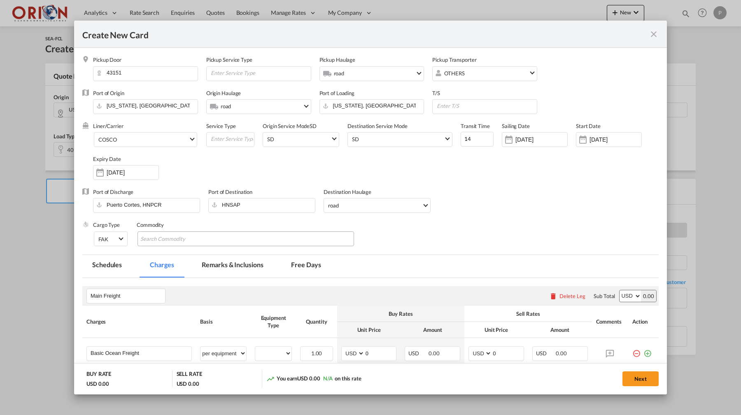
click at [263, 237] on md-chips-wrap "Chips container with autocompletion. Enter the text area, type text to search, …" at bounding box center [245, 238] width 217 height 15
type input "IMPLEMENTOS DE COCINA"
click at [106, 301] on input "Main Freight" at bounding box center [128, 296] width 75 height 12
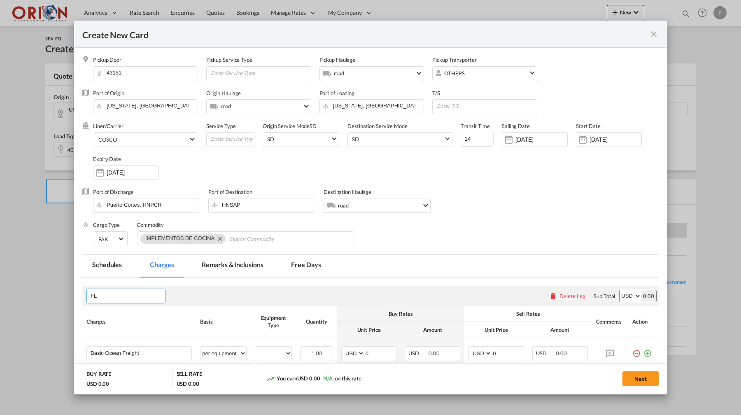
type input "F"
type input "G"
type input "EXW + OF"
click at [103, 354] on input "Basic Ocean Freight" at bounding box center [141, 353] width 101 height 12
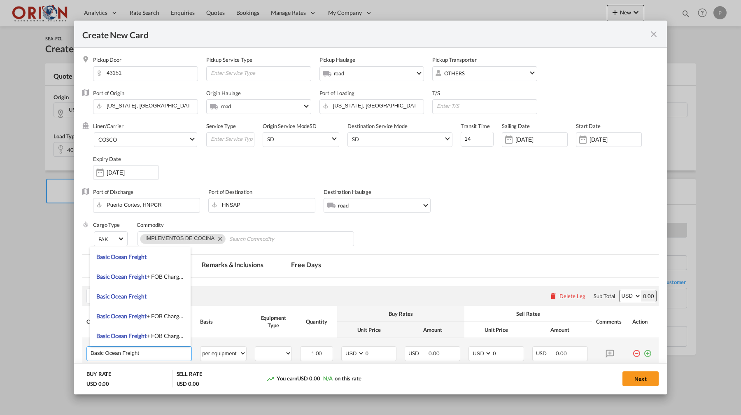
click at [103, 354] on input "Basic Ocean Freight" at bounding box center [141, 353] width 101 height 12
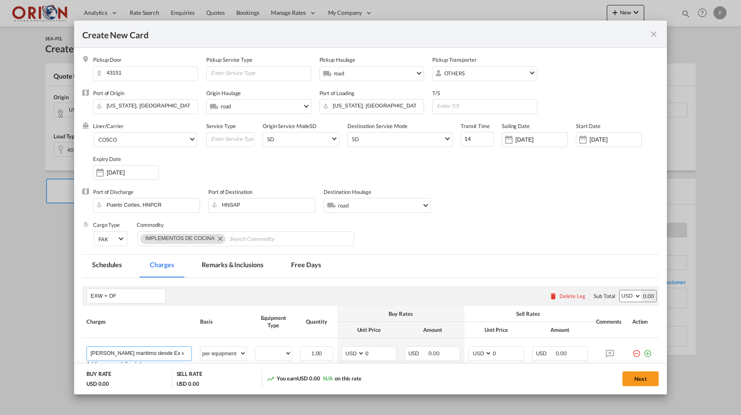
paste input "[GEOGRAPHIC_DATA]"
type input "[PERSON_NAME] maritimo desde Ex work SEDALIA, [GEOGRAPHIC_DATA] hasta [GEOGRAPH…"
select select "40HC"
click at [389, 352] on input "0" at bounding box center [381, 353] width 32 height 12
type input "0"
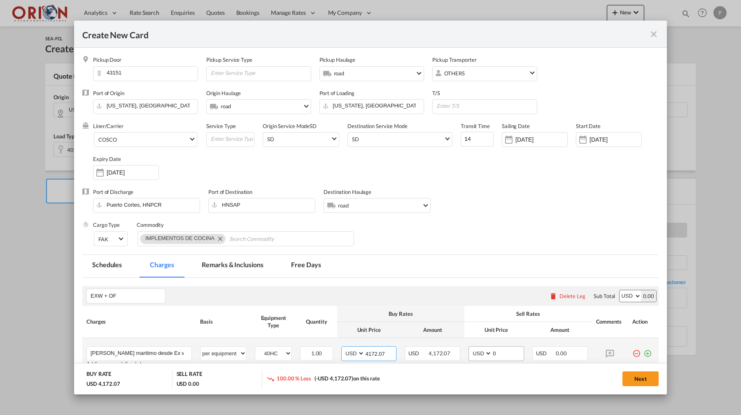
type input "4172.07"
click at [495, 354] on input "0" at bounding box center [508, 353] width 32 height 12
click at [501, 354] on input "0" at bounding box center [508, 353] width 32 height 12
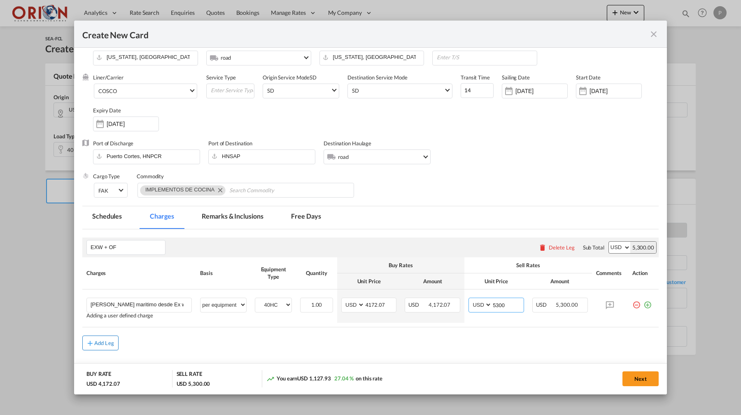
type input "5300"
click at [100, 340] on div "Add Leg" at bounding box center [104, 342] width 20 height 5
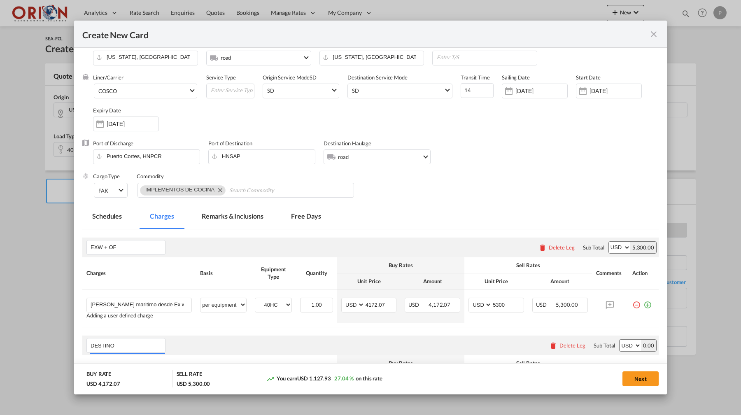
scroll to position [120, 0]
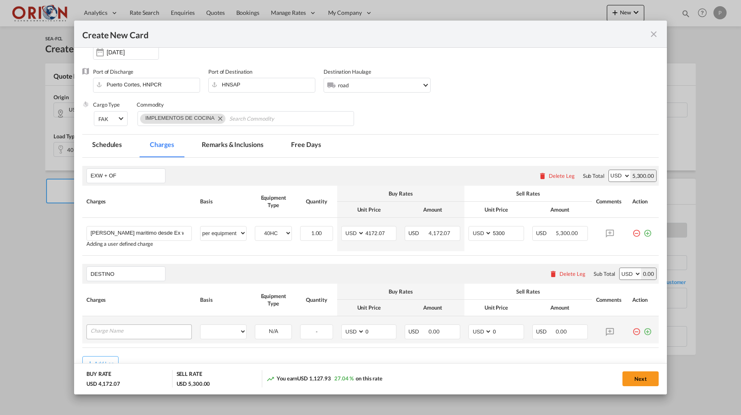
type input "DESTINO"
click at [114, 330] on input "Charge Name" at bounding box center [141, 331] width 101 height 12
type input "Gastos en destino de linea naviera"
select select "per equipment"
select select "40HC"
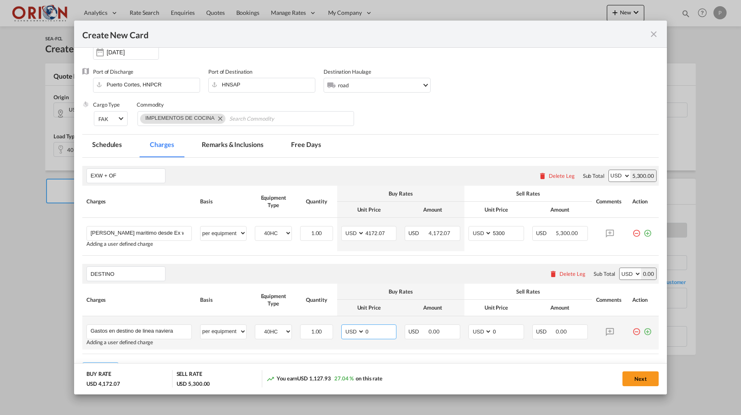
click at [385, 333] on input "0" at bounding box center [381, 331] width 32 height 12
type input "345"
click at [510, 330] on input "0" at bounding box center [508, 331] width 32 height 12
type input "400"
click at [650, 331] on md-icon "icon-plus-circle-outline green-400-fg" at bounding box center [647, 328] width 8 height 8
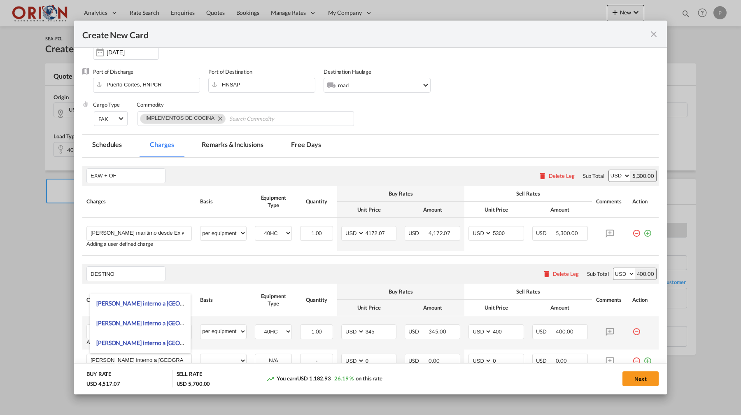
scroll to position [163, 0]
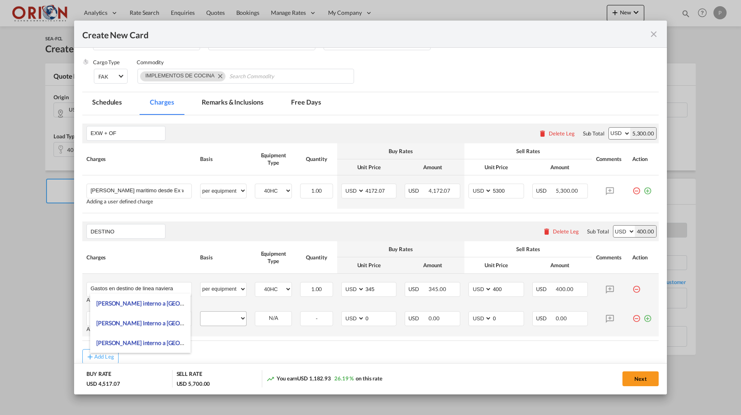
type input "[PERSON_NAME] interno a [GEOGRAPHIC_DATA][PERSON_NAME]"
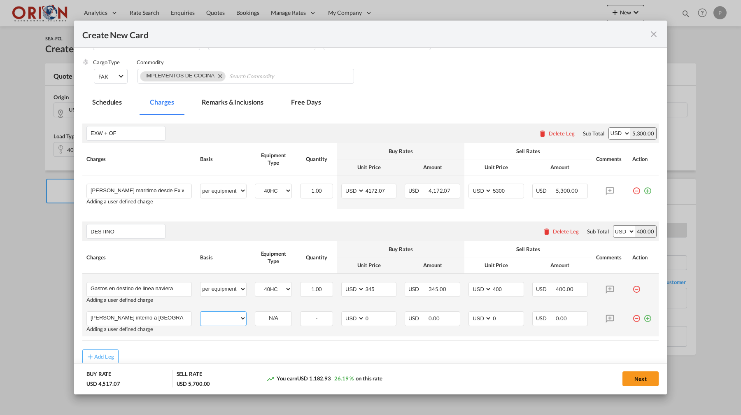
select select "per equipment"
click at [270, 319] on div "N/A" at bounding box center [273, 318] width 37 height 15
select select "40HC"
click at [384, 321] on input "0" at bounding box center [381, 318] width 32 height 12
type input "400"
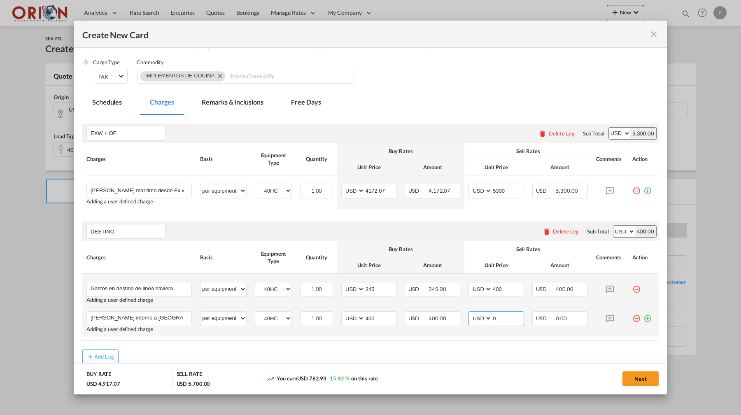
click at [507, 319] on input "0" at bounding box center [508, 318] width 32 height 12
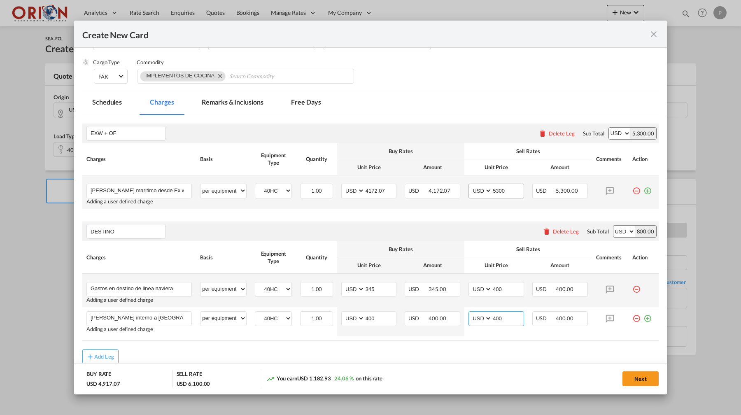
type input "400"
click at [500, 189] on input "5300" at bounding box center [508, 190] width 32 height 12
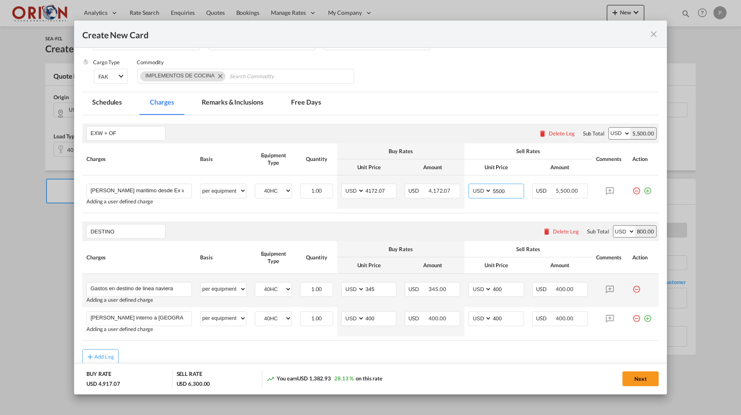
type input "5500"
click at [313, 103] on md-tab-item "Free Days" at bounding box center [305, 103] width 49 height 23
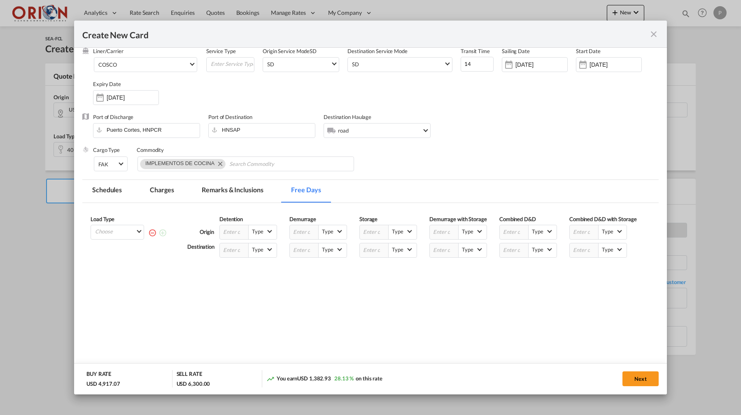
scroll to position [75, 0]
click at [130, 235] on md-select "Choose 40HC" at bounding box center [118, 232] width 49 height 12
click at [118, 258] on md-option "40HC" at bounding box center [120, 253] width 56 height 20
click at [239, 257] on input "Create New Card ..." at bounding box center [234, 251] width 29 height 14
type input "16"
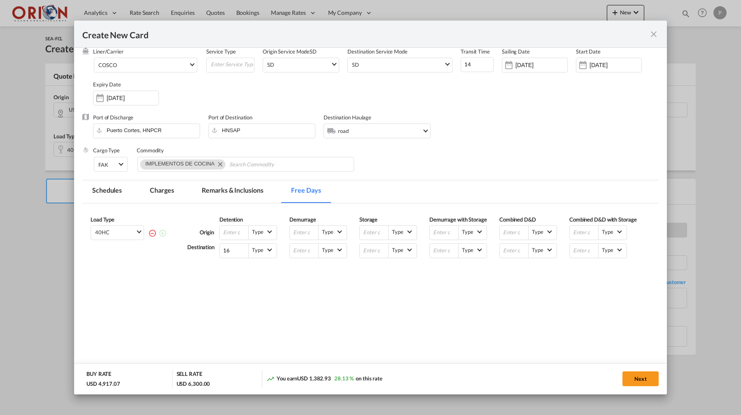
click at [151, 189] on md-tab-item "Charges" at bounding box center [162, 191] width 44 height 23
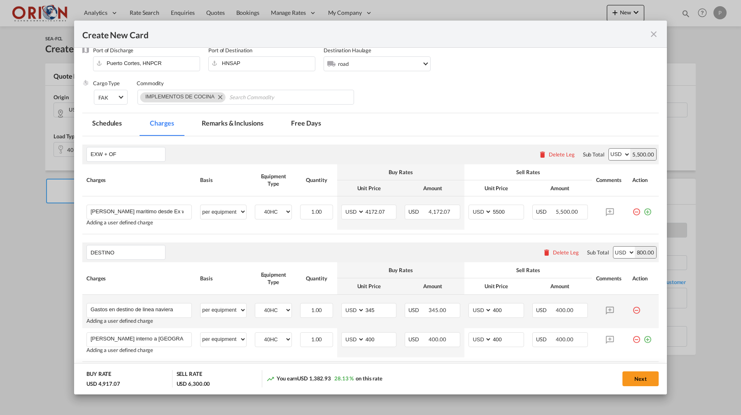
scroll to position [169, 0]
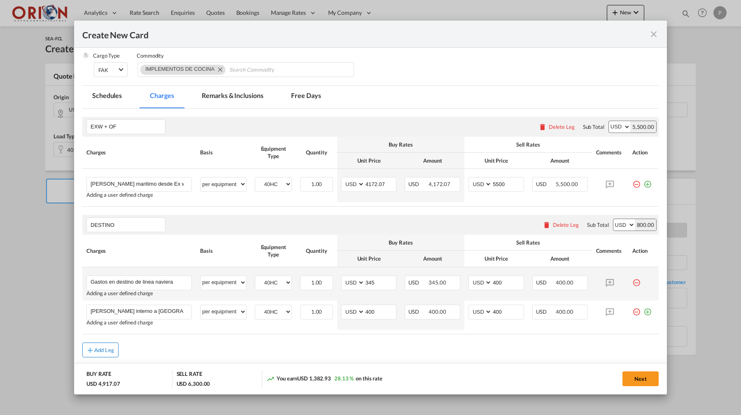
click at [110, 347] on div "Add Leg" at bounding box center [104, 349] width 20 height 5
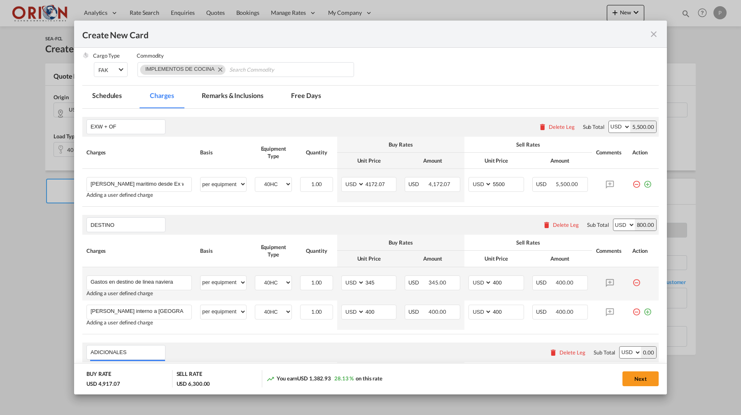
scroll to position [242, 0]
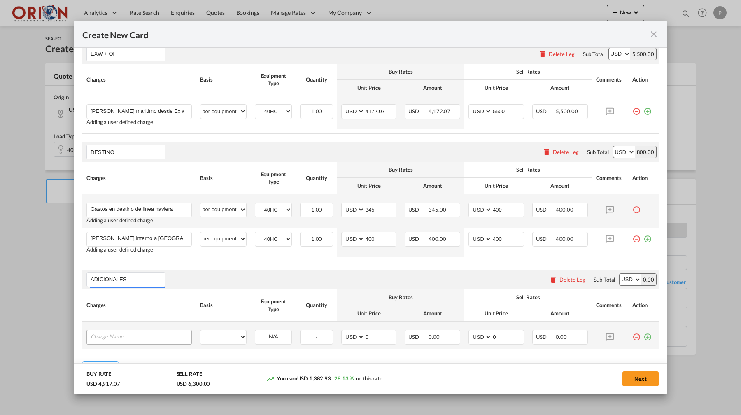
type input "ADICIONALES"
click at [115, 336] on input "Charge Name" at bounding box center [141, 336] width 101 height 12
type input "Seguro de Mercancia"
click at [229, 345] on td "per equipment per container per B/L per shipping bill per shipment per pallet p…" at bounding box center [223, 338] width 55 height 33
select select "flat"
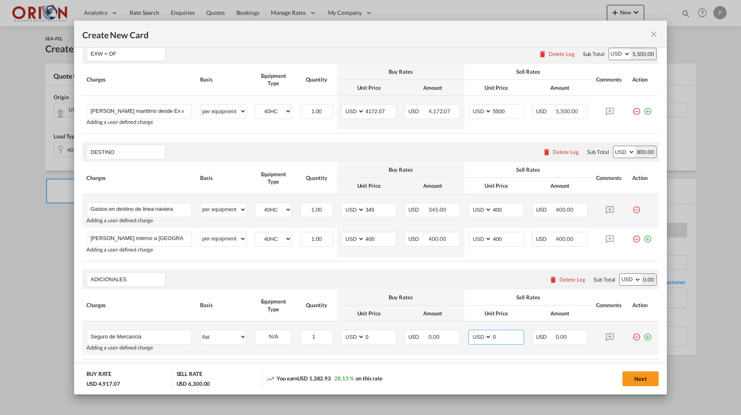
click at [503, 335] on input "0" at bounding box center [508, 336] width 32 height 12
type input "500"
click at [388, 335] on input "0" at bounding box center [381, 336] width 32 height 12
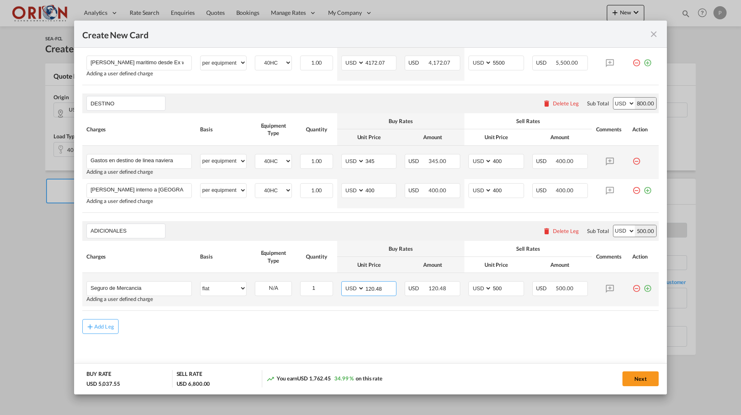
scroll to position [290, 0]
type input "120.48"
click at [616, 288] on md-icon "Create New Card ..." at bounding box center [610, 289] width 14 height 14
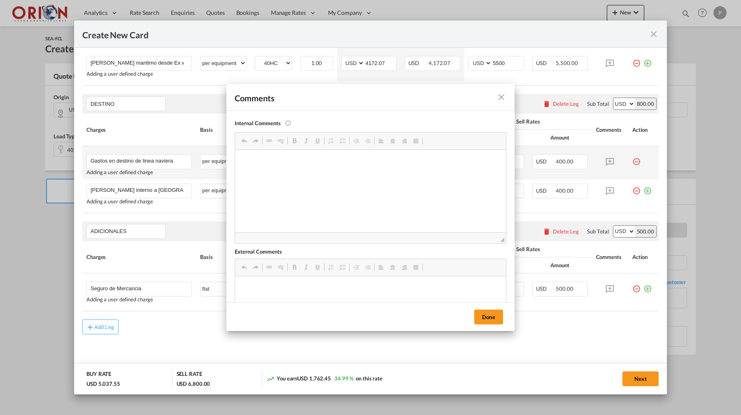
scroll to position [0, 0]
click at [270, 285] on p "Valor asegurado: $43,900.27 + $6,300.00" at bounding box center [370, 288] width 254 height 9
click at [295, 267] on span at bounding box center [294, 267] width 7 height 7
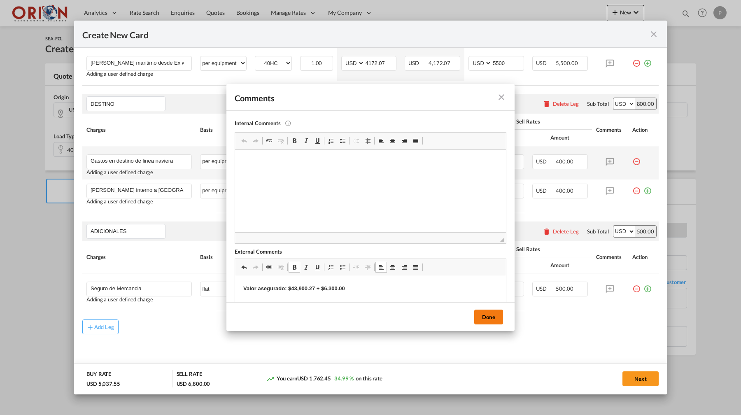
click at [491, 315] on button "Done" at bounding box center [488, 317] width 29 height 15
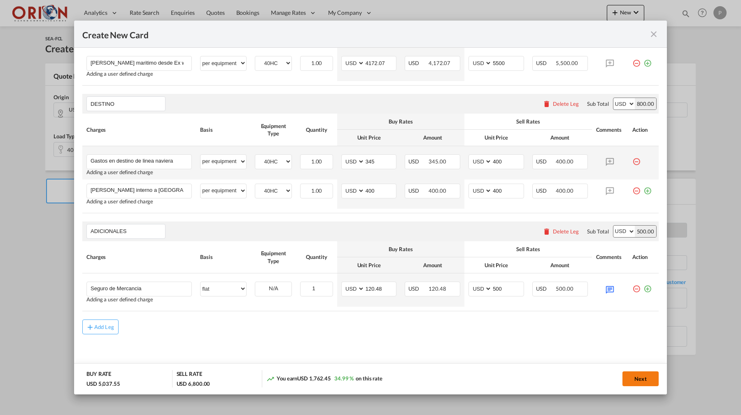
click at [636, 382] on button "Next" at bounding box center [640, 378] width 36 height 15
type input "[DATE]"
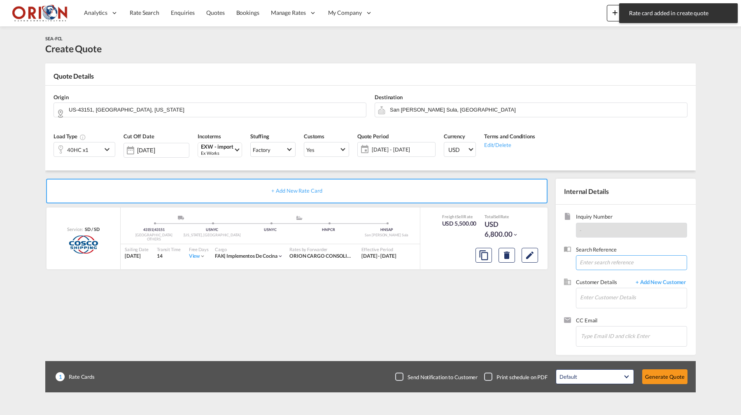
click at [604, 260] on input at bounding box center [631, 262] width 111 height 15
paste input "Grupo Income -- 1x40HQ EXW MO 65301 TO PUERTO [PERSON_NAME]"
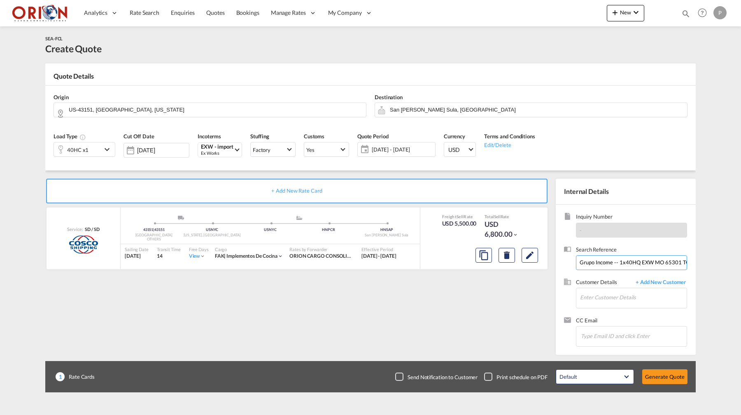
type input "Grupo Income -- 1x40HQ EXW MO 65301 TO PUERTO [PERSON_NAME]"
click at [604, 312] on div "[PERSON_NAME] [PERSON_NAME].[PERSON_NAME]@grupo income [DOMAIN_NAME] | Grupo In…" at bounding box center [658, 310] width 156 height 22
type input "Grupo Income, [PERSON_NAME], [PERSON_NAME][EMAIL_ADDRESS][PERSON_NAME][DOMAIN_N…"
click at [649, 372] on button "Generate Quote" at bounding box center [664, 376] width 45 height 15
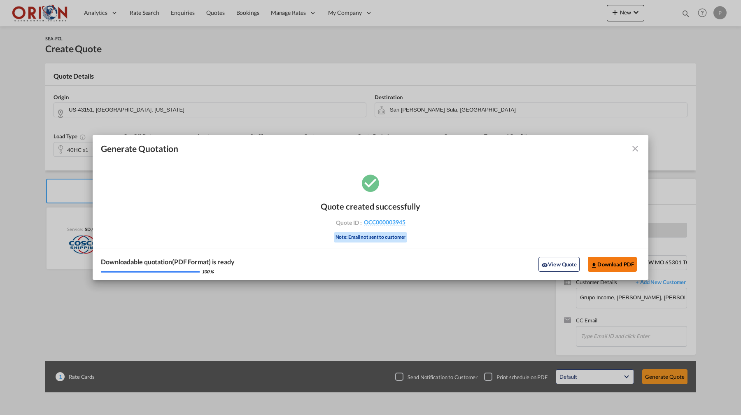
click at [591, 265] on md-icon "icon-download" at bounding box center [594, 265] width 7 height 7
click at [635, 151] on md-icon "icon-close fg-AAA8AD cursor m-0" at bounding box center [635, 149] width 10 height 10
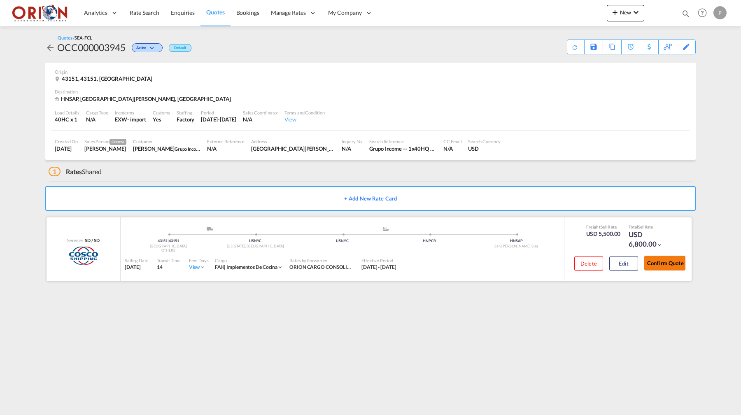
click at [664, 261] on button "Confirm Quote" at bounding box center [664, 263] width 41 height 15
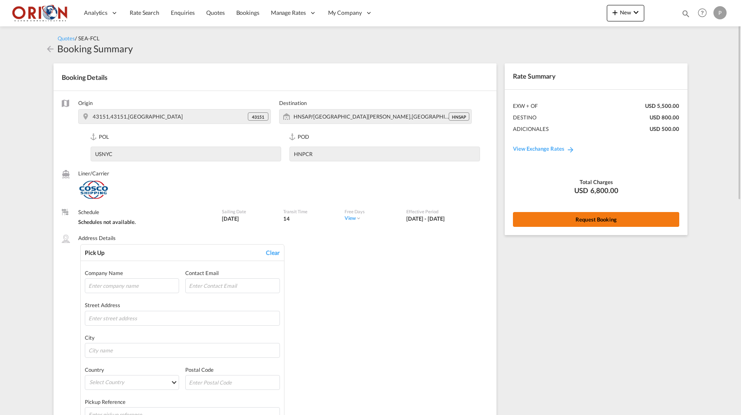
click at [581, 221] on button "Request Booking" at bounding box center [596, 219] width 166 height 15
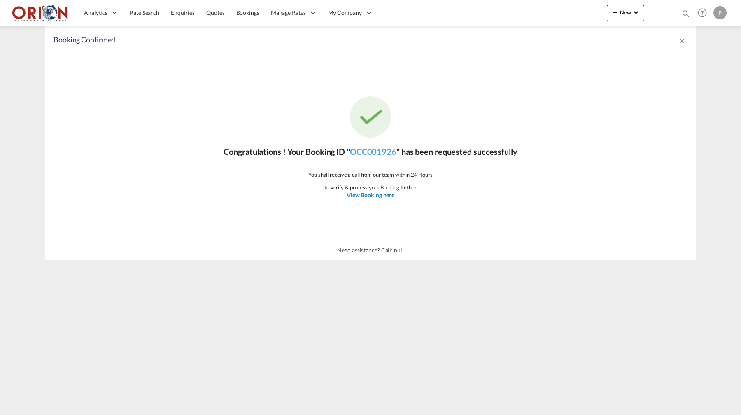
click at [364, 198] on u "View Booking here" at bounding box center [371, 194] width 48 height 7
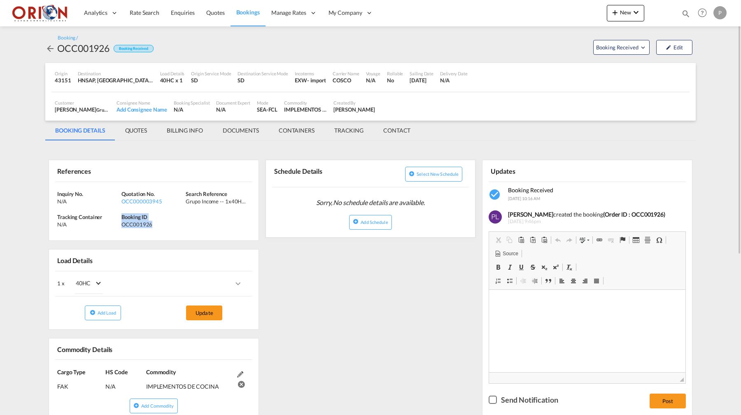
drag, startPoint x: 122, startPoint y: 216, endPoint x: 191, endPoint y: 222, distance: 69.4
click at [191, 222] on div "Inquiry No. N/A Quotation No. OCC000003945 Search Reference Grupo Income -- 1x4…" at bounding box center [154, 211] width 210 height 59
copy div "Booking ID OCC001926"
click at [181, 135] on md-tab-item "BILLING INFO" at bounding box center [185, 131] width 56 height 20
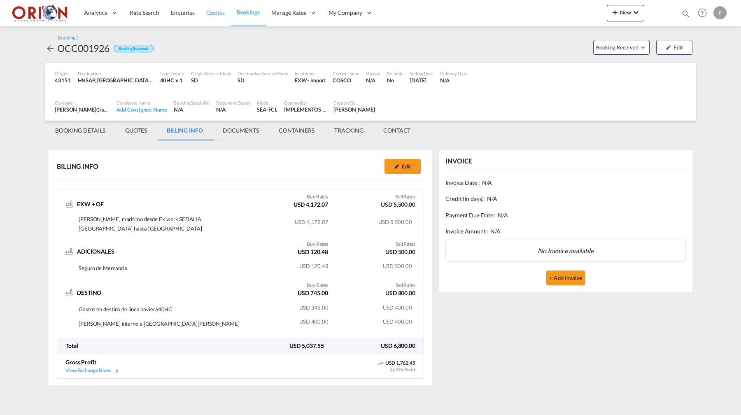
click at [216, 8] on link "Quotes" at bounding box center [215, 13] width 30 height 27
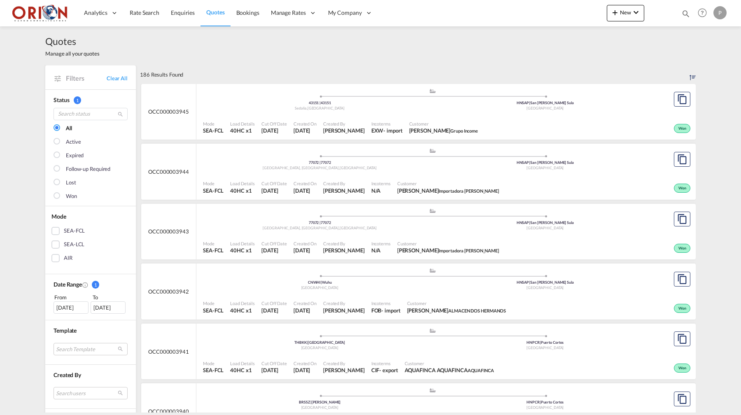
click at [415, 33] on div "Quotes Manage all your quotes" at bounding box center [370, 45] width 650 height 39
click at [217, 13] on span "Quotes" at bounding box center [215, 12] width 18 height 7
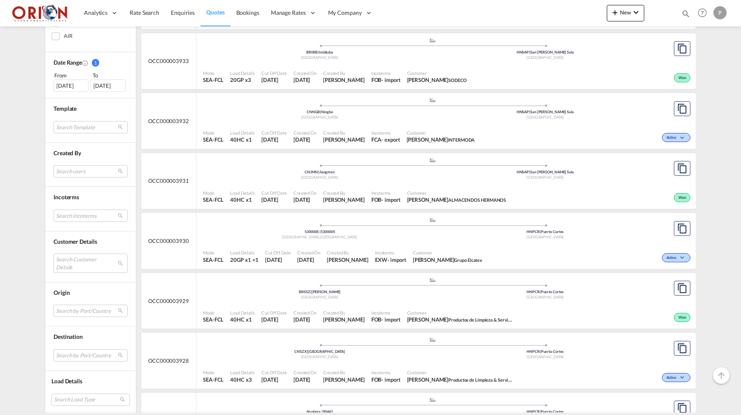
scroll to position [948, 0]
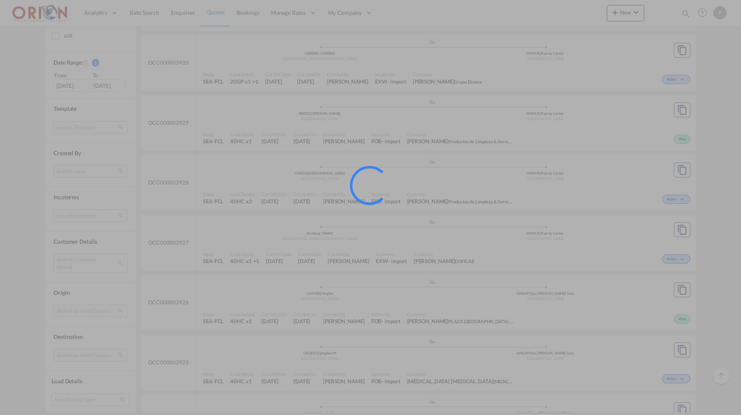
scroll to position [0, 0]
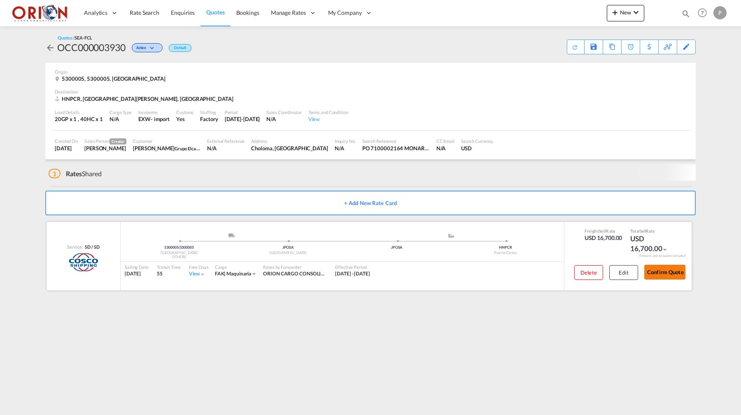
click at [672, 267] on button "Confirm Quote" at bounding box center [664, 272] width 41 height 15
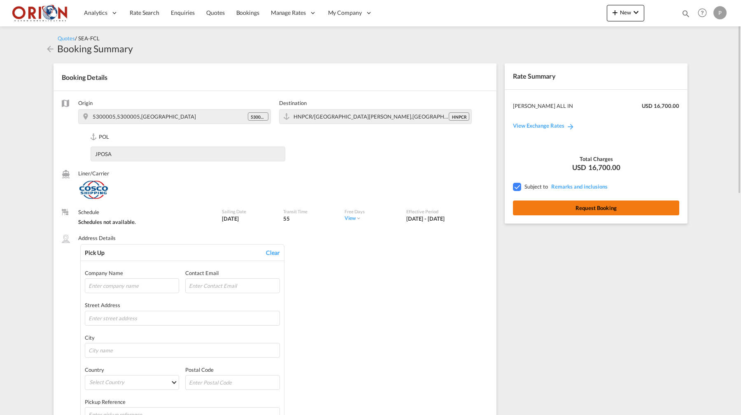
click at [555, 202] on button "Request Booking" at bounding box center [596, 207] width 166 height 15
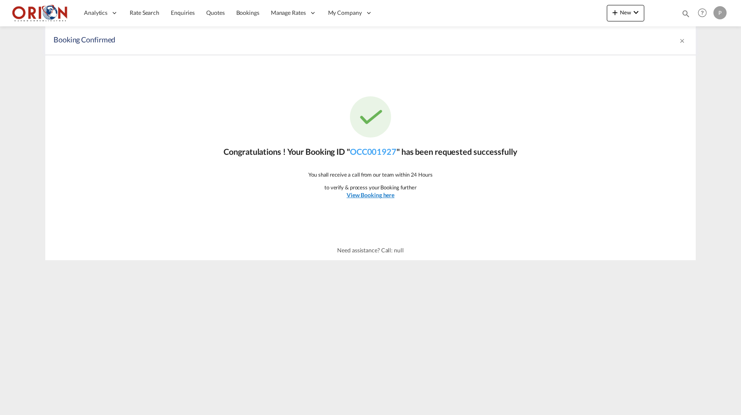
click at [371, 198] on u "View Booking here" at bounding box center [371, 194] width 48 height 7
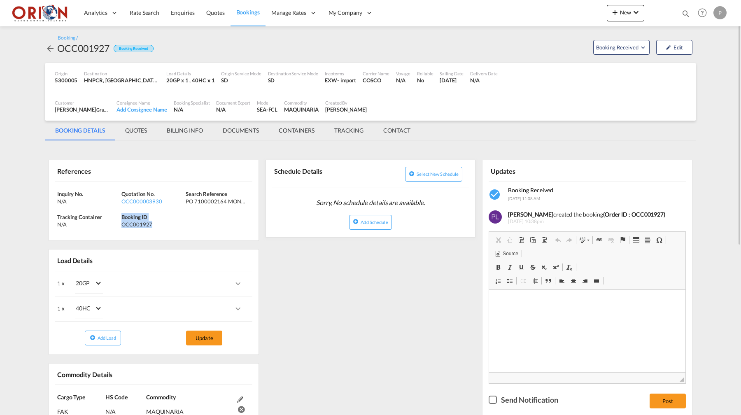
drag, startPoint x: 122, startPoint y: 215, endPoint x: 164, endPoint y: 226, distance: 43.4
click at [164, 226] on div "Booking ID OCC001927" at bounding box center [153, 220] width 64 height 15
copy div "Booking ID OCC001927"
click at [198, 124] on md-tab-item "BILLING INFO" at bounding box center [185, 131] width 56 height 20
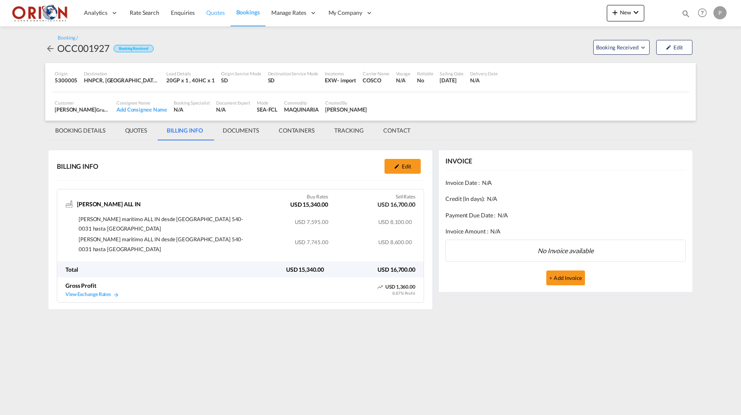
click at [212, 16] on span "Quotes" at bounding box center [215, 13] width 18 height 8
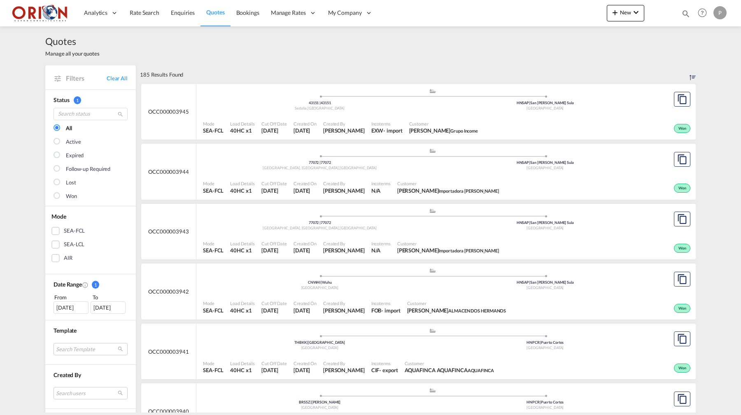
click at [224, 57] on div "Quotes Manage all your quotes" at bounding box center [370, 45] width 650 height 39
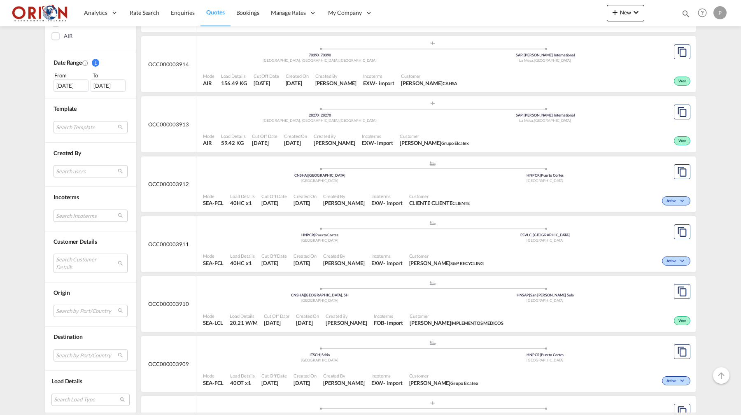
scroll to position [1964, 0]
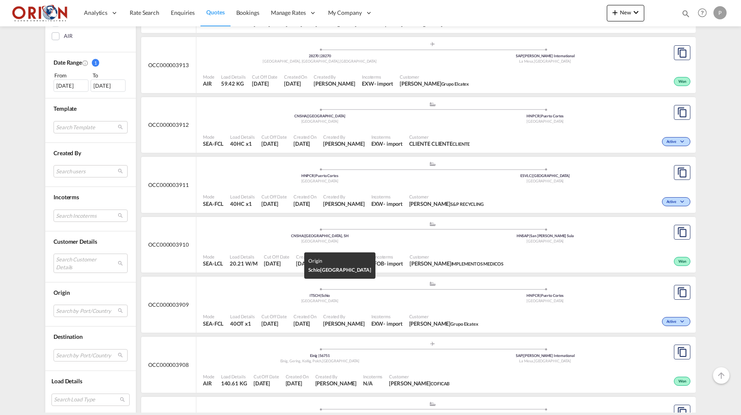
click at [336, 298] on div "[GEOGRAPHIC_DATA]" at bounding box center [320, 300] width 226 height 5
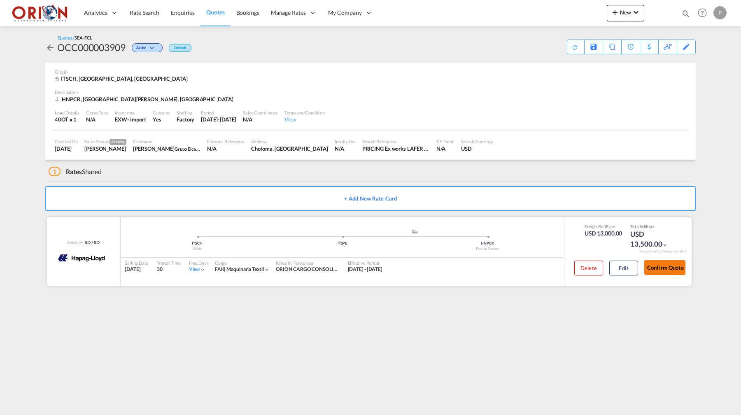
click at [656, 268] on button "Confirm Quote" at bounding box center [664, 267] width 41 height 15
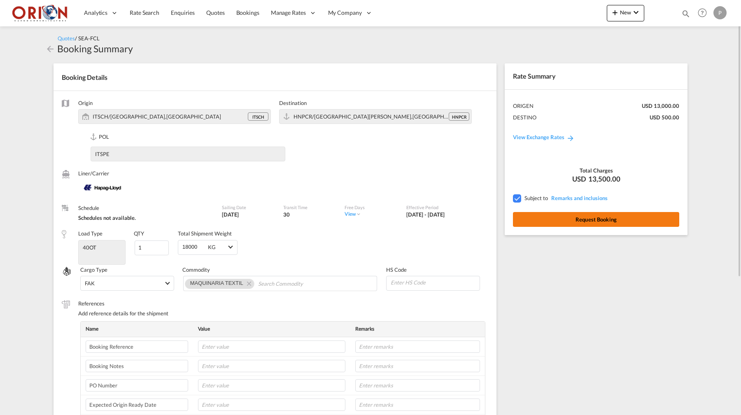
click at [579, 216] on button "Request Booking" at bounding box center [596, 219] width 166 height 15
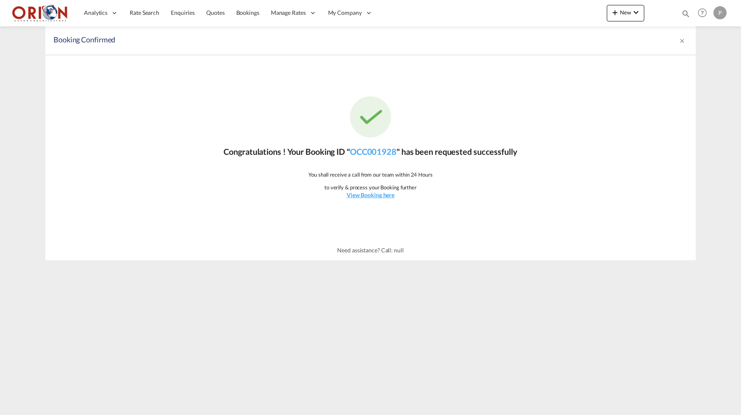
click at [384, 201] on div "Congratulations ! Your Booking ID " OCC001928 " has been requested successfully…" at bounding box center [370, 147] width 650 height 185
click at [384, 198] on link "View Booking here" at bounding box center [371, 195] width 48 height 8
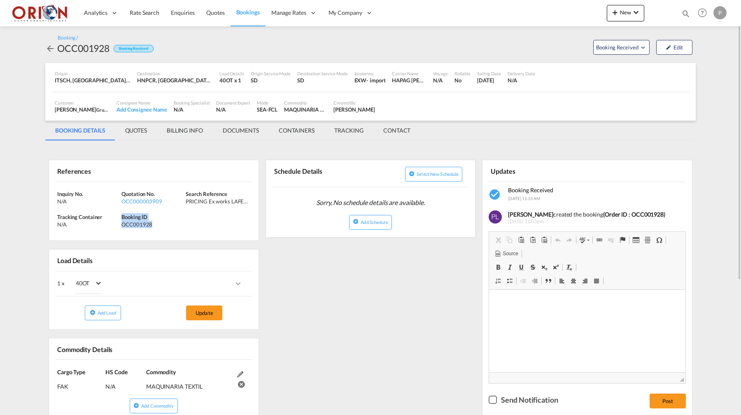
drag, startPoint x: 121, startPoint y: 215, endPoint x: 162, endPoint y: 224, distance: 41.7
click at [162, 224] on div "Booking ID OCC001928" at bounding box center [153, 220] width 64 height 15
copy div "Booking ID OCC001928"
click at [177, 134] on md-tab-item "BILLING INFO" at bounding box center [185, 131] width 56 height 20
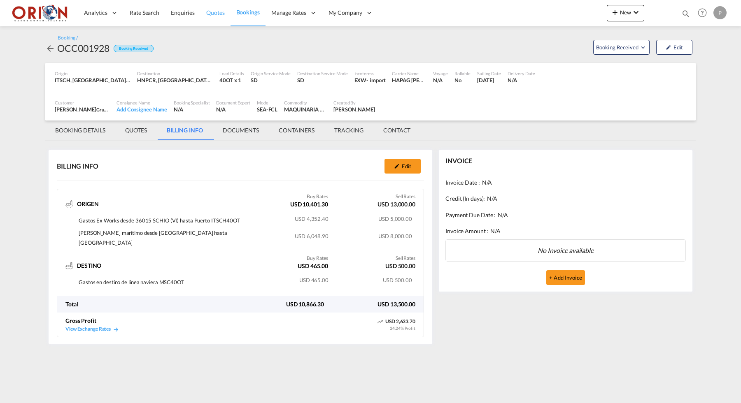
click at [207, 17] on link "Quotes" at bounding box center [215, 13] width 30 height 27
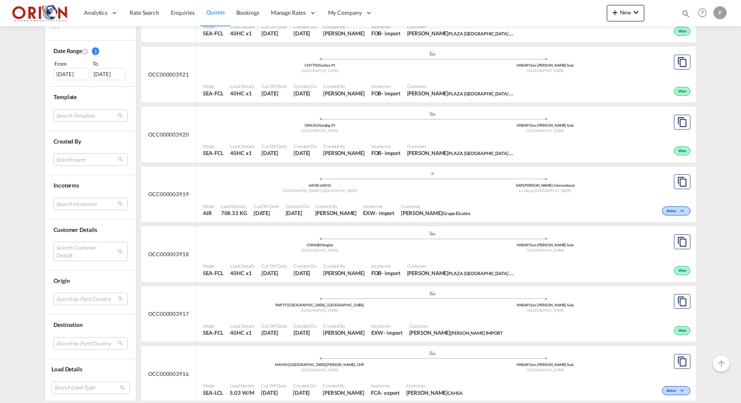
scroll to position [1511, 0]
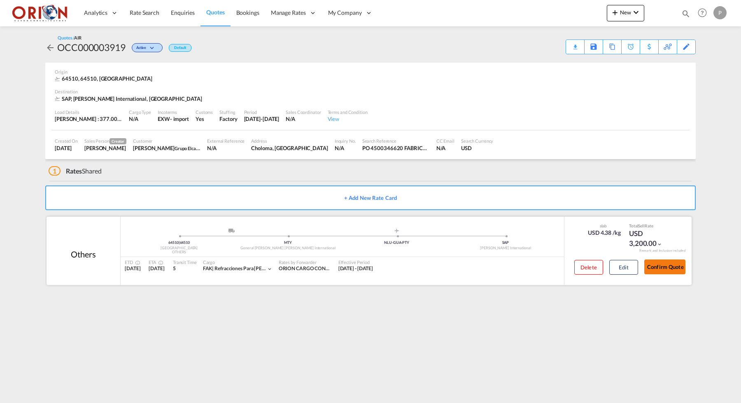
click at [656, 262] on button "Confirm Quote" at bounding box center [664, 267] width 41 height 15
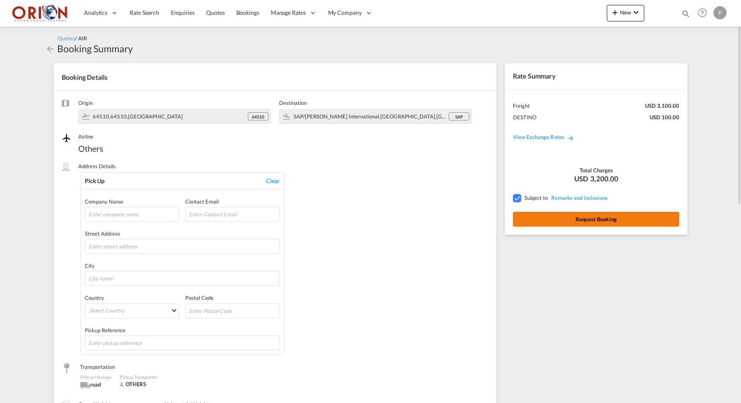
click at [594, 221] on button "Request Booking" at bounding box center [596, 219] width 166 height 15
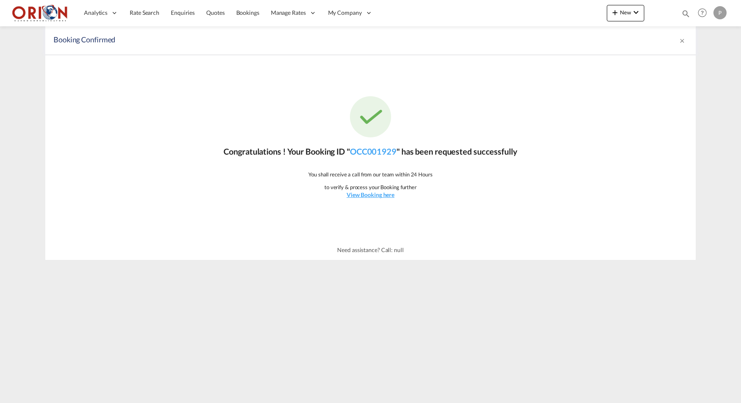
click at [370, 202] on div "Congratulations ! Your Booking ID " OCC001929 " has been requested successfully…" at bounding box center [370, 147] width 650 height 185
click at [371, 199] on div "Congratulations ! Your Booking ID " OCC001929 " has been requested successfully…" at bounding box center [370, 147] width 650 height 185
click at [372, 197] on u "View Booking here" at bounding box center [371, 194] width 48 height 7
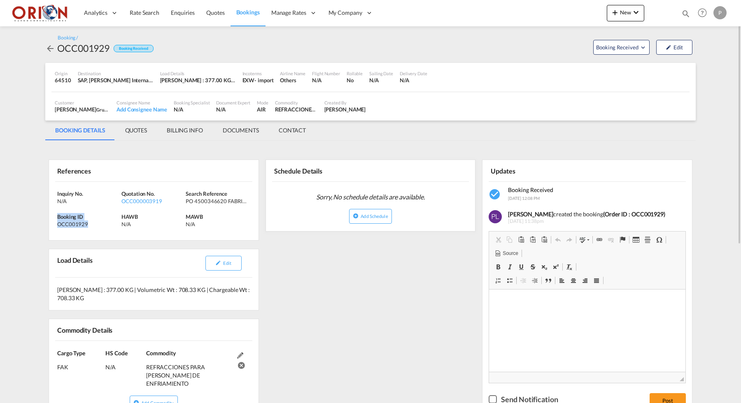
drag, startPoint x: 58, startPoint y: 216, endPoint x: 100, endPoint y: 232, distance: 45.3
click at [100, 232] on div "Inquiry No. N/A Quotation No. OCC000003919 Search Reference PO 4500346620 FABRI…" at bounding box center [154, 211] width 210 height 59
copy div "Booking ID OCC001929"
click at [181, 131] on md-tab-item "BILLING INFO" at bounding box center [185, 131] width 56 height 20
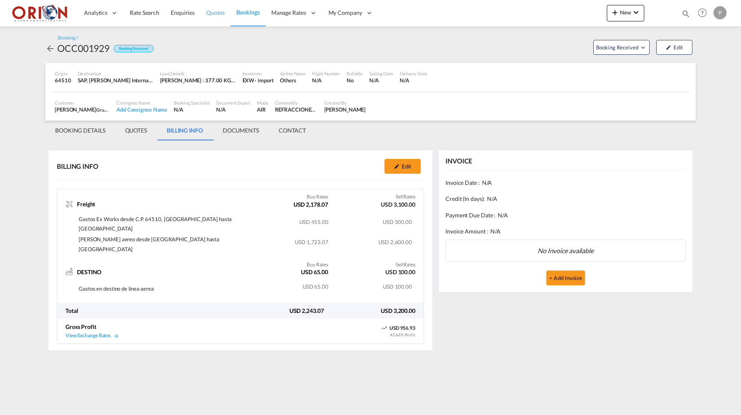
click at [226, 13] on link "Quotes" at bounding box center [215, 13] width 30 height 27
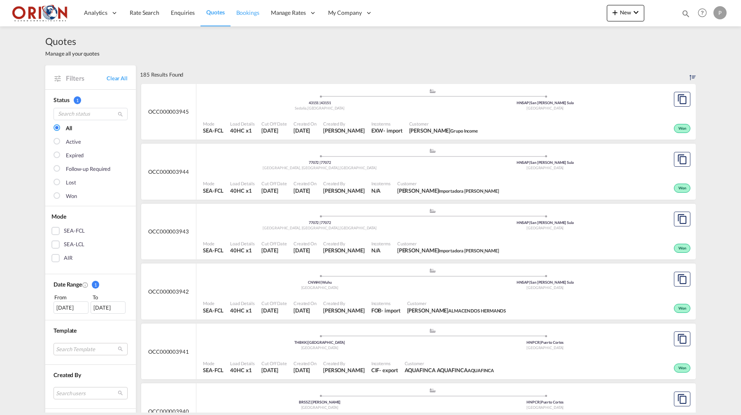
click at [238, 11] on span "Bookings" at bounding box center [247, 12] width 23 height 7
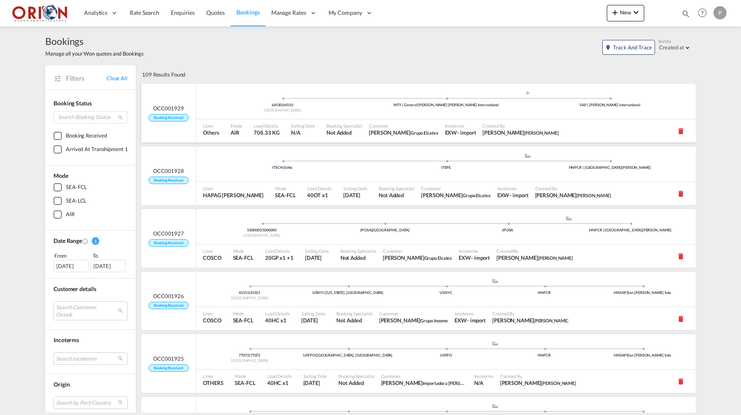
click at [207, 109] on div "[GEOGRAPHIC_DATA]" at bounding box center [282, 110] width 164 height 5
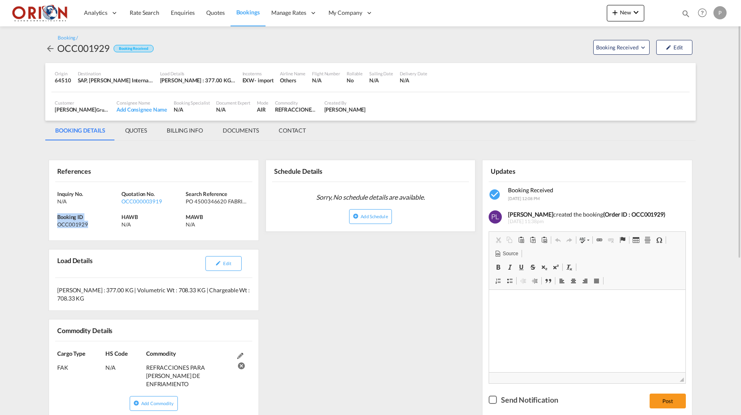
drag, startPoint x: 58, startPoint y: 215, endPoint x: 90, endPoint y: 226, distance: 33.3
click at [90, 226] on div "Booking ID OCC001929" at bounding box center [89, 220] width 64 height 15
copy div "Booking ID OCC001929"
